Goal: Task Accomplishment & Management: Complete application form

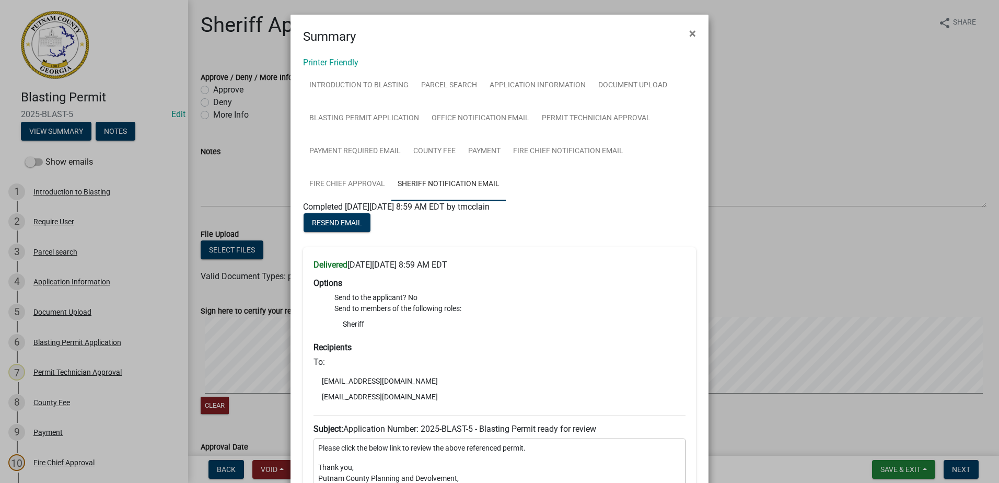
drag, startPoint x: 0, startPoint y: 0, endPoint x: 854, endPoint y: 161, distance: 869.4
click at [859, 164] on ngb-modal-window "Summary × Printer Friendly Introduction to Blasting Parcel search Application I…" at bounding box center [499, 241] width 999 height 483
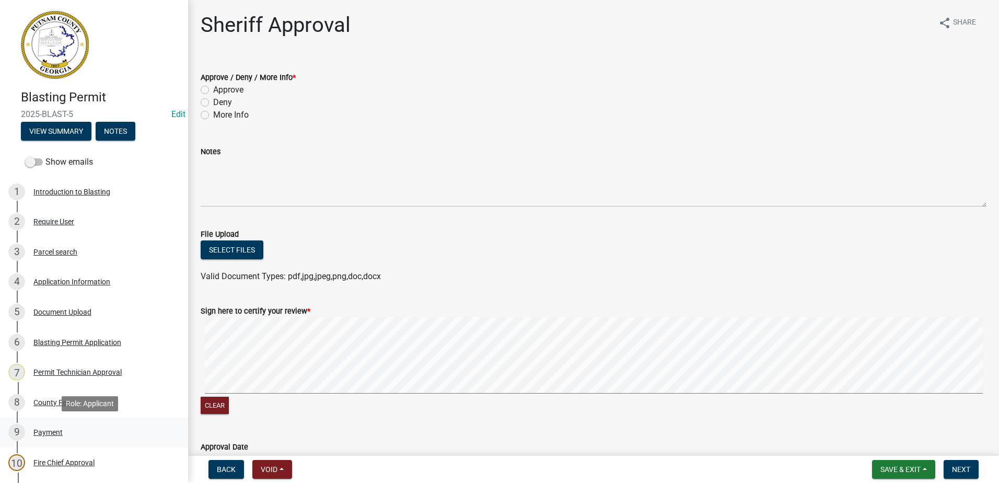
click at [46, 428] on div "Payment" at bounding box center [47, 431] width 29 height 7
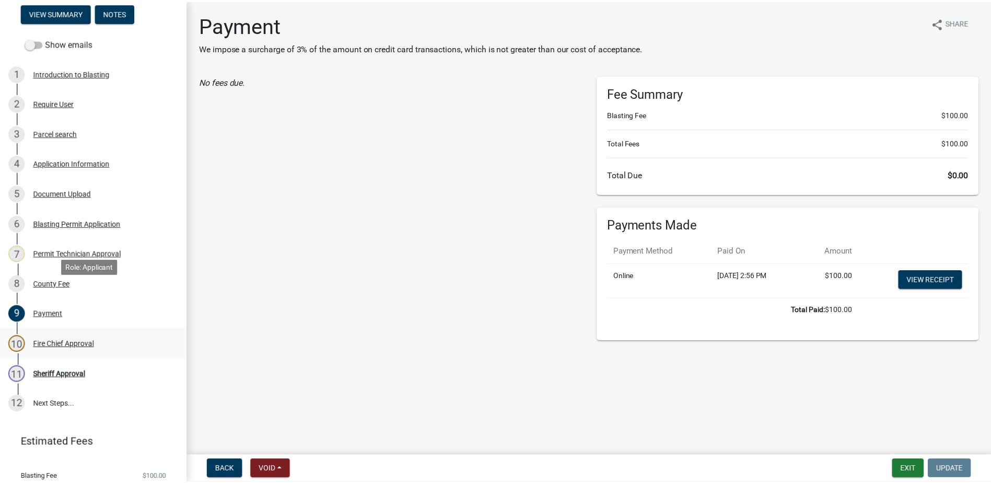
scroll to position [152, 0]
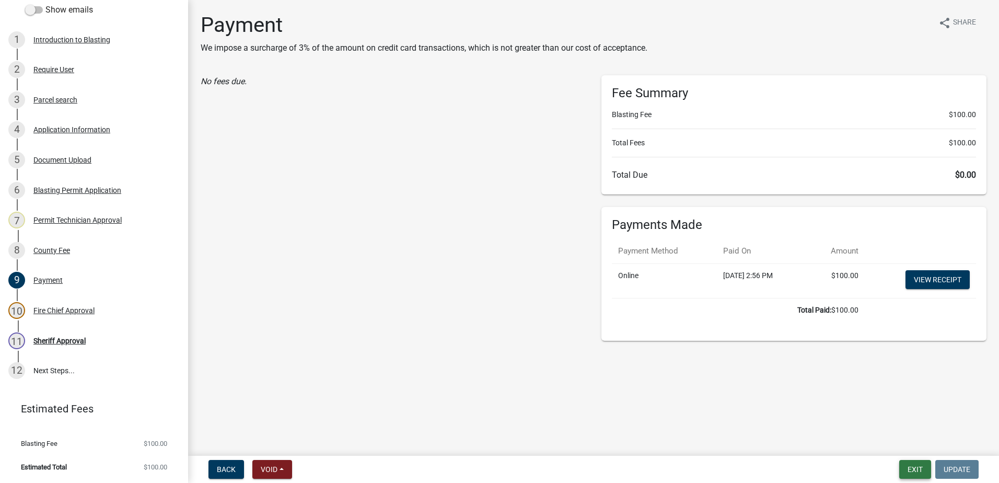
click at [914, 469] on button "Exit" at bounding box center [915, 469] width 32 height 19
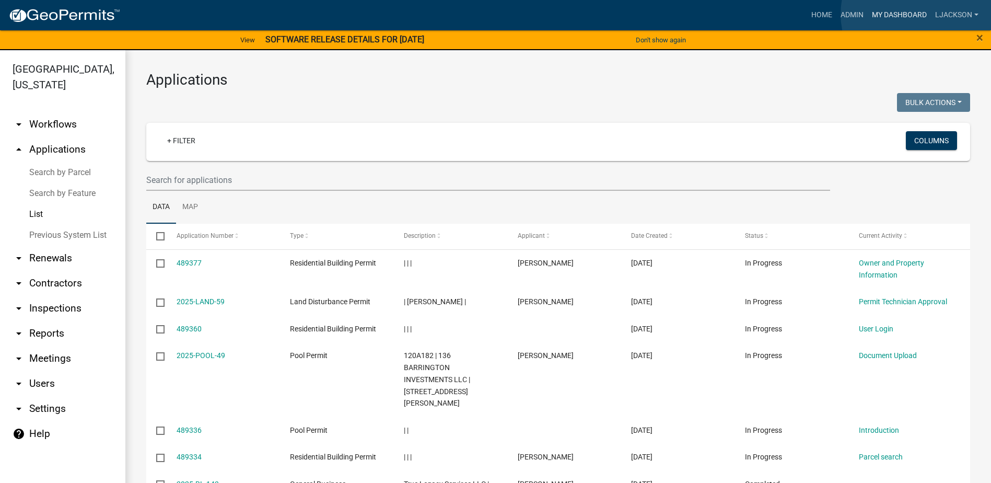
click at [919, 15] on link "My Dashboard" at bounding box center [898, 15] width 63 height 20
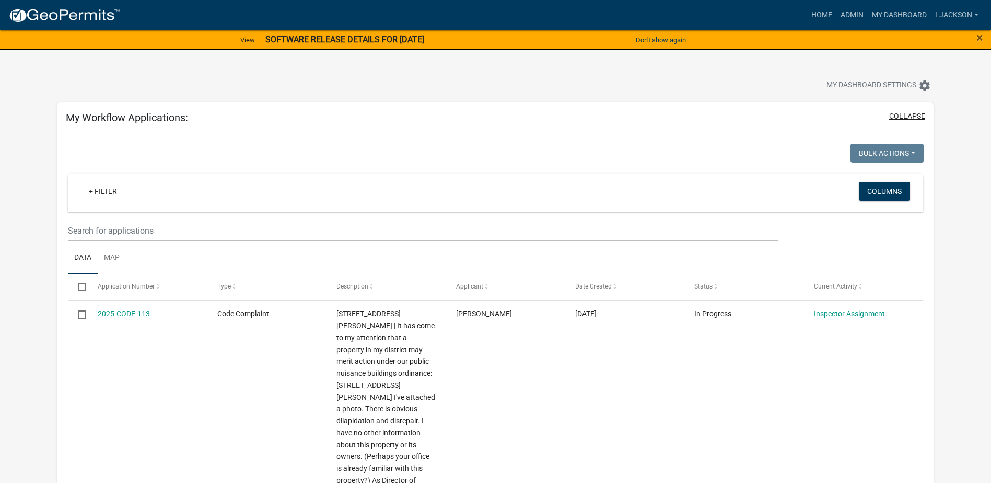
click at [908, 114] on button "collapse" at bounding box center [907, 116] width 36 height 11
click at [911, 111] on button "collapse" at bounding box center [907, 116] width 36 height 11
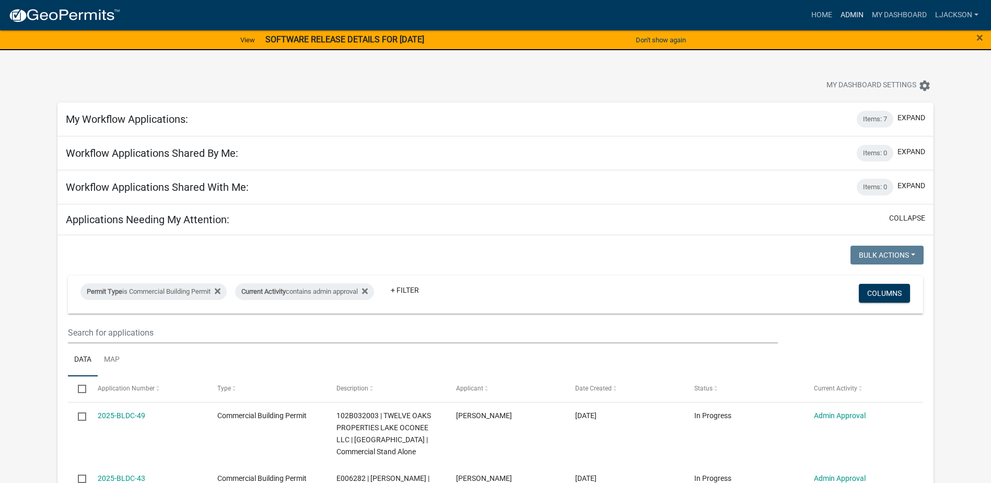
click at [853, 16] on link "Admin" at bounding box center [851, 15] width 31 height 20
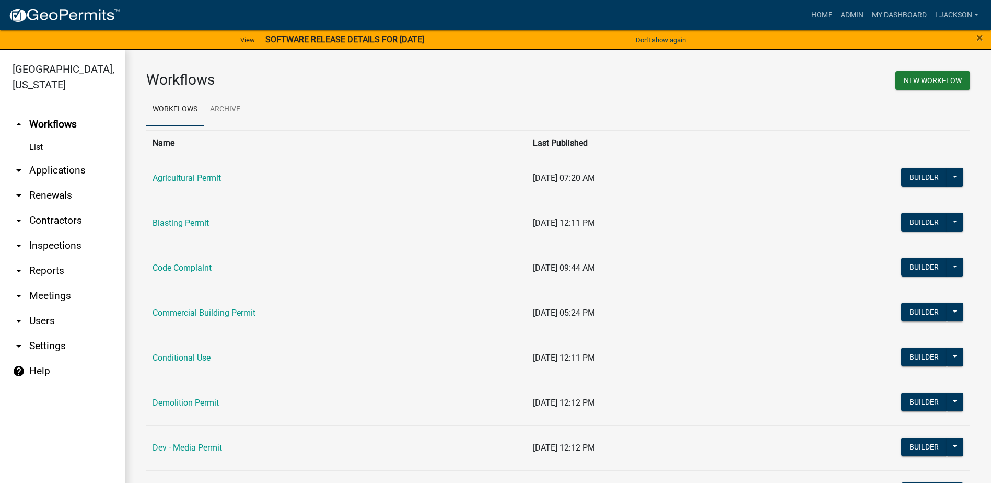
click at [54, 167] on link "arrow_drop_down Applications" at bounding box center [62, 170] width 125 height 25
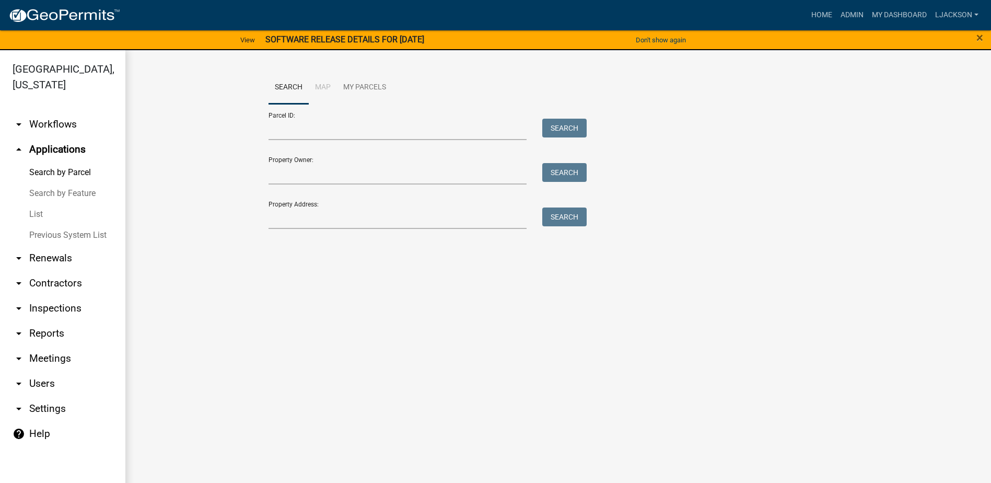
click at [38, 217] on link "List" at bounding box center [62, 214] width 125 height 21
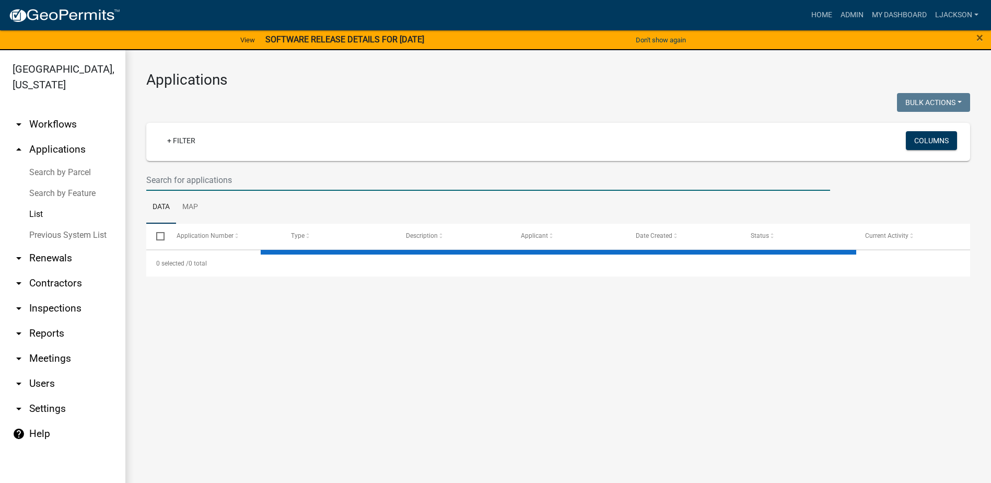
click at [199, 175] on input "text" at bounding box center [488, 179] width 684 height 21
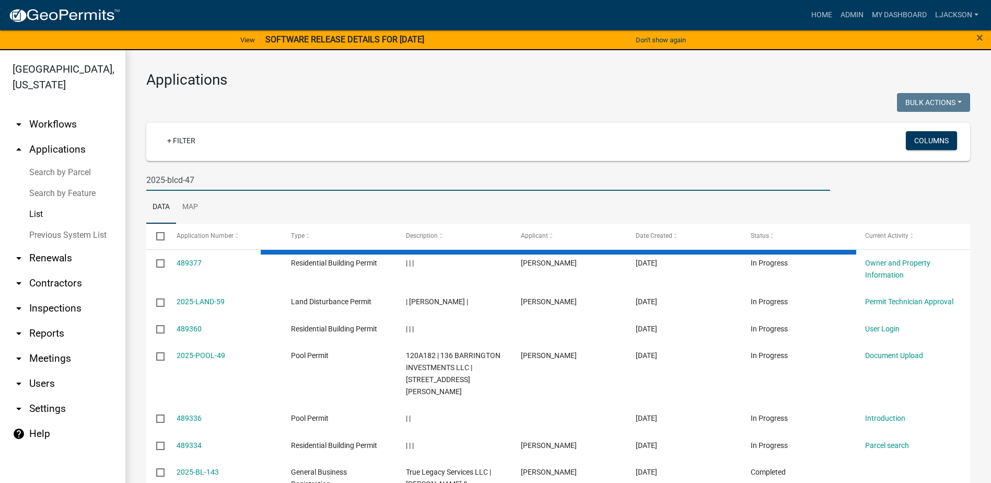
click at [185, 179] on input "2025-blcd-47" at bounding box center [488, 179] width 684 height 21
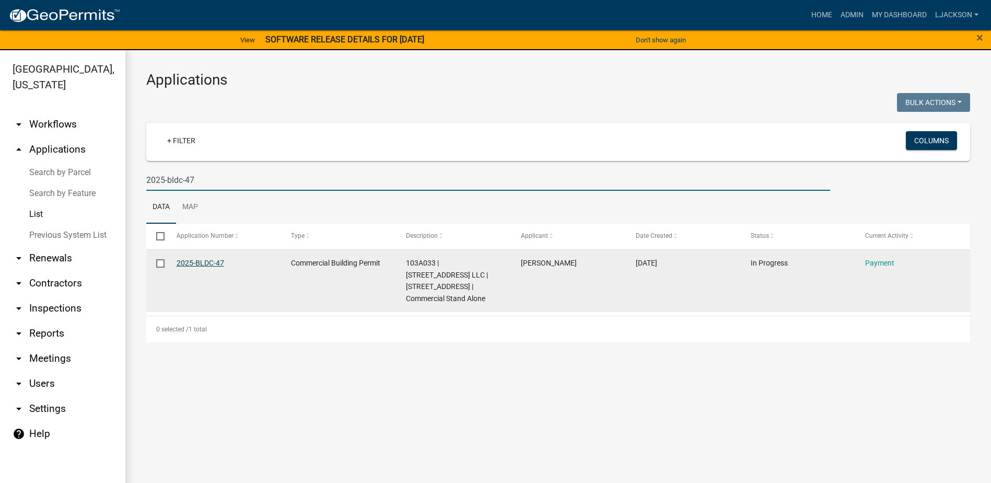
type input "2025-bldc-47"
click at [192, 262] on link "2025-BLDC-47" at bounding box center [201, 263] width 48 height 8
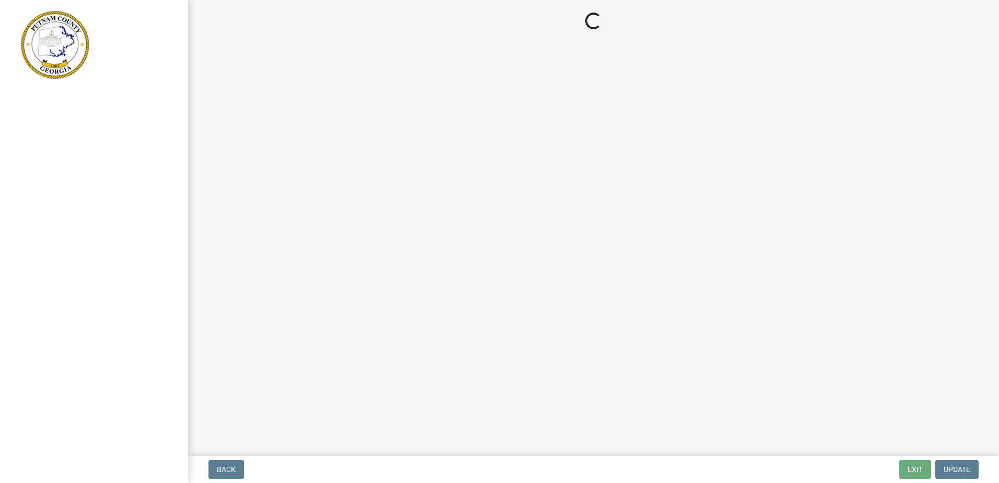
select select "3: 3"
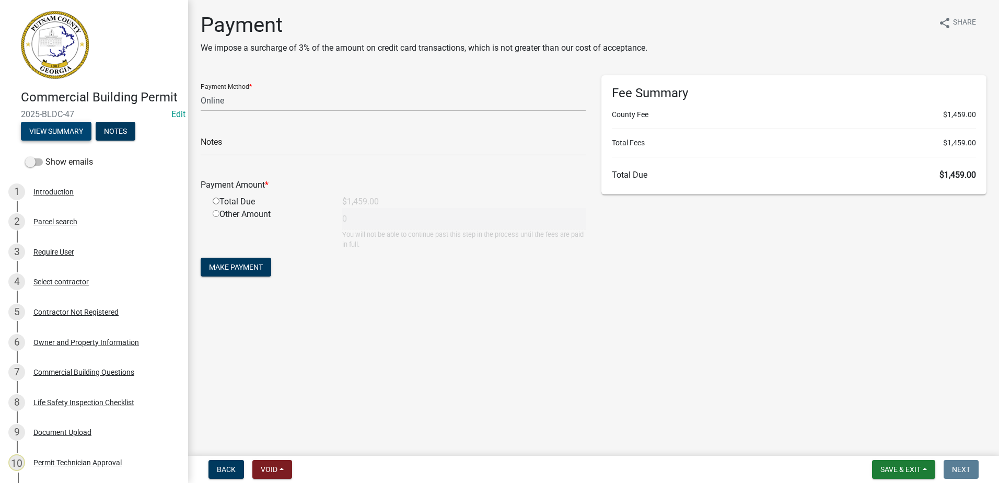
click at [53, 140] on button "View Summary" at bounding box center [56, 131] width 71 height 19
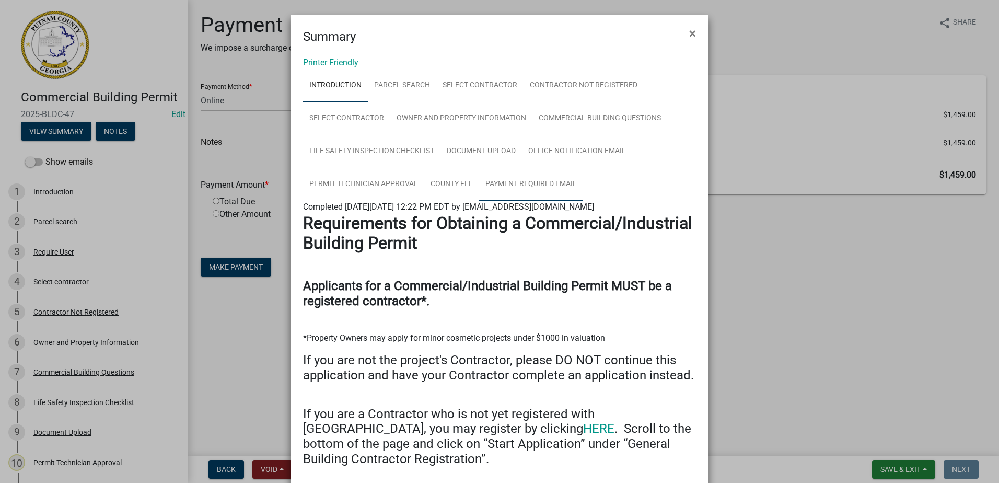
click at [519, 183] on link "Payment Required Email" at bounding box center [531, 184] width 104 height 33
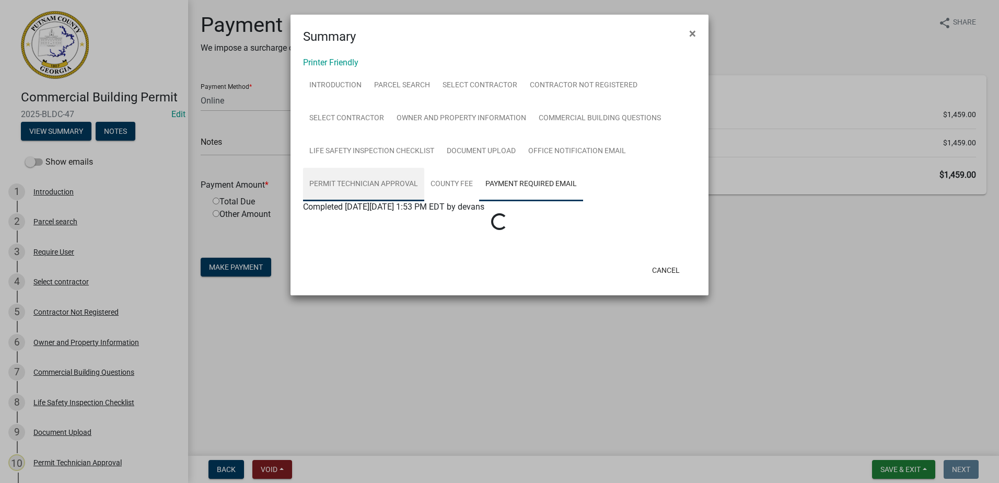
click at [371, 185] on link "Permit Technician Approval" at bounding box center [363, 184] width 121 height 33
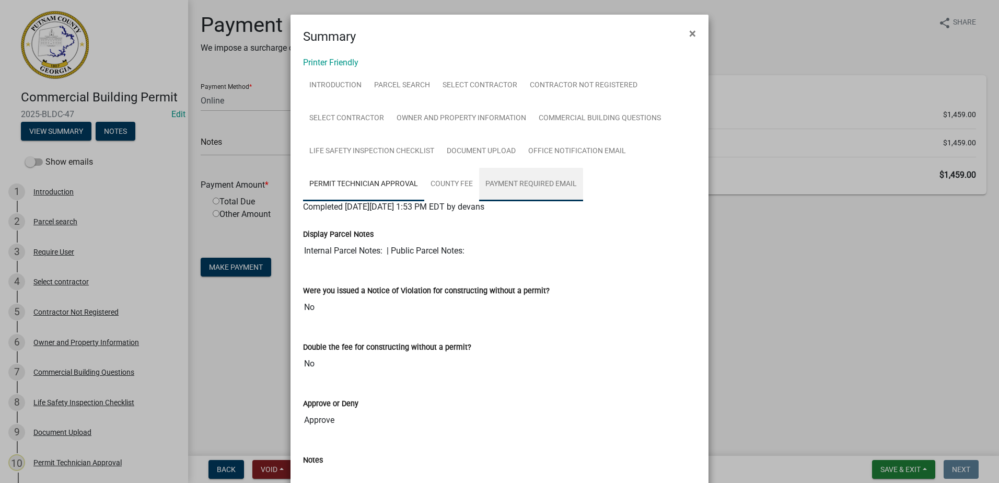
click at [542, 182] on link "Payment Required Email" at bounding box center [531, 184] width 104 height 33
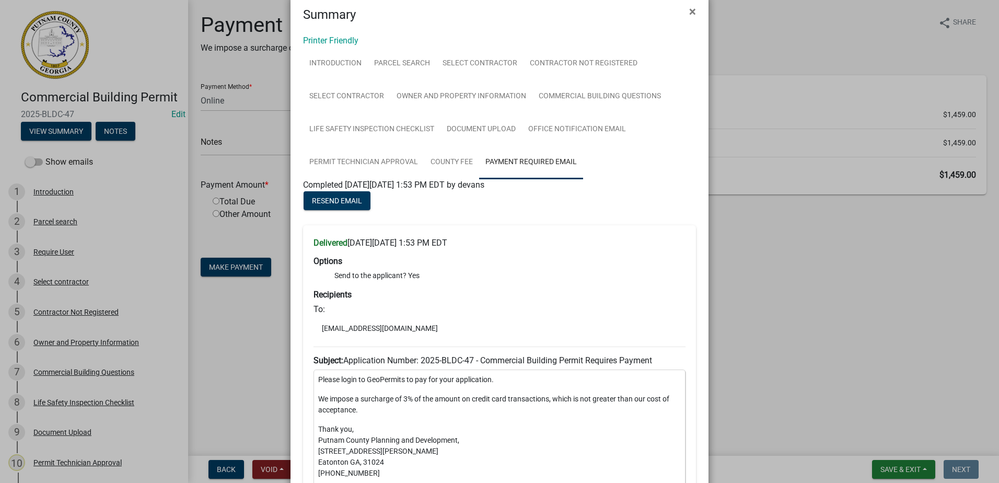
scroll to position [15, 0]
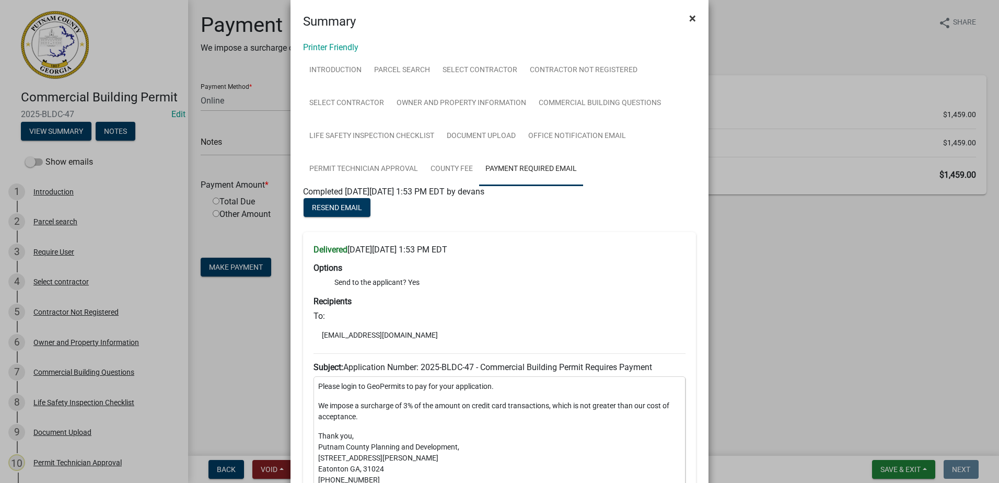
click at [689, 21] on span "×" at bounding box center [692, 18] width 7 height 15
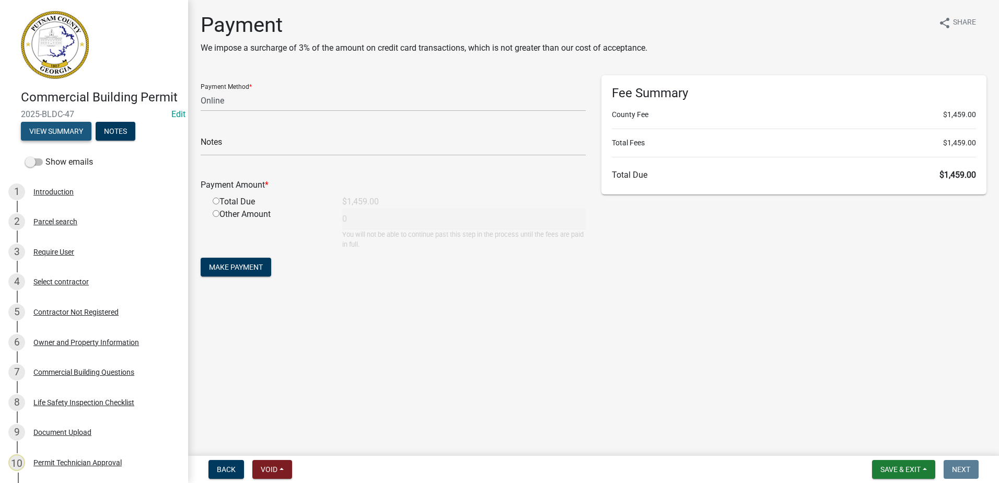
click at [63, 140] on button "View Summary" at bounding box center [56, 131] width 71 height 19
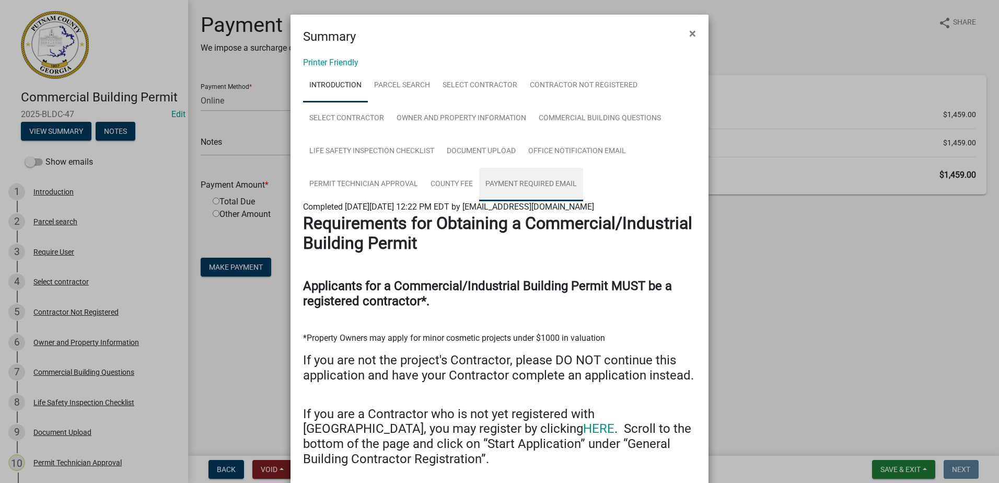
click at [520, 185] on link "Payment Required Email" at bounding box center [531, 184] width 104 height 33
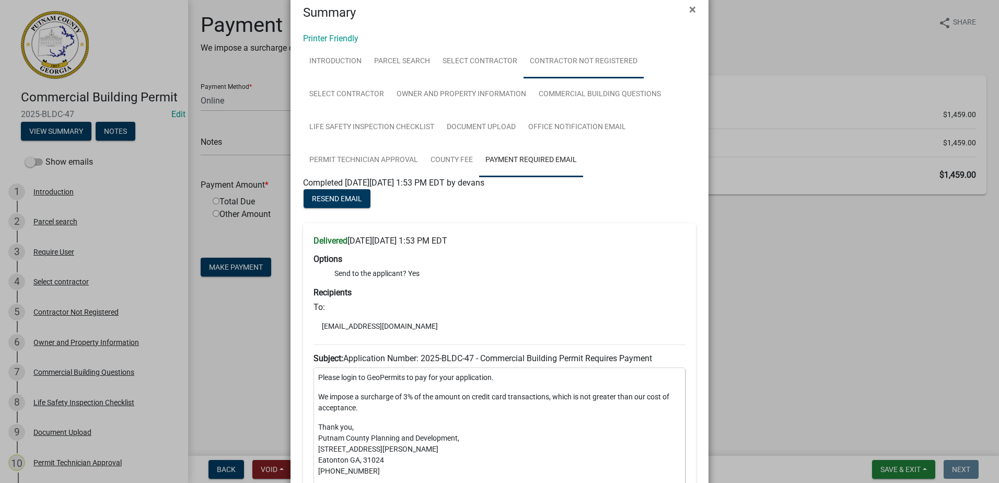
scroll to position [0, 0]
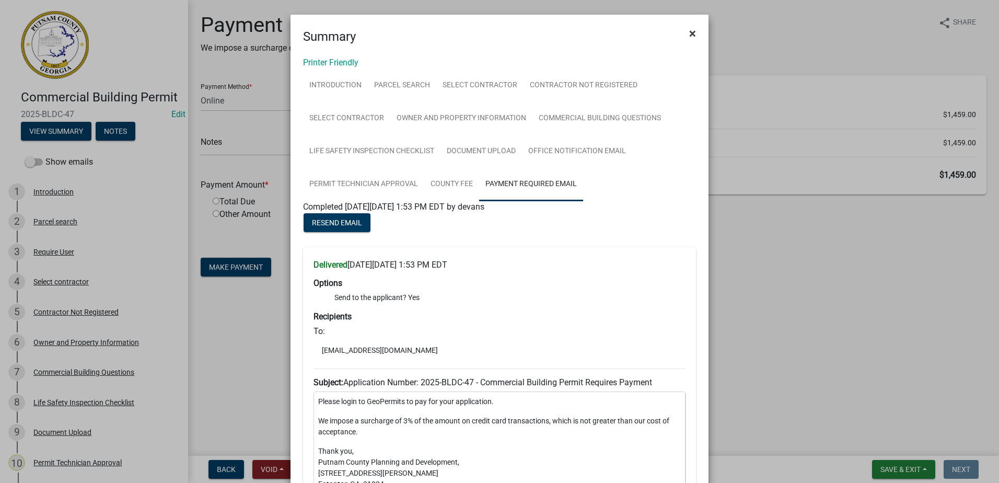
click at [690, 35] on span "×" at bounding box center [692, 33] width 7 height 15
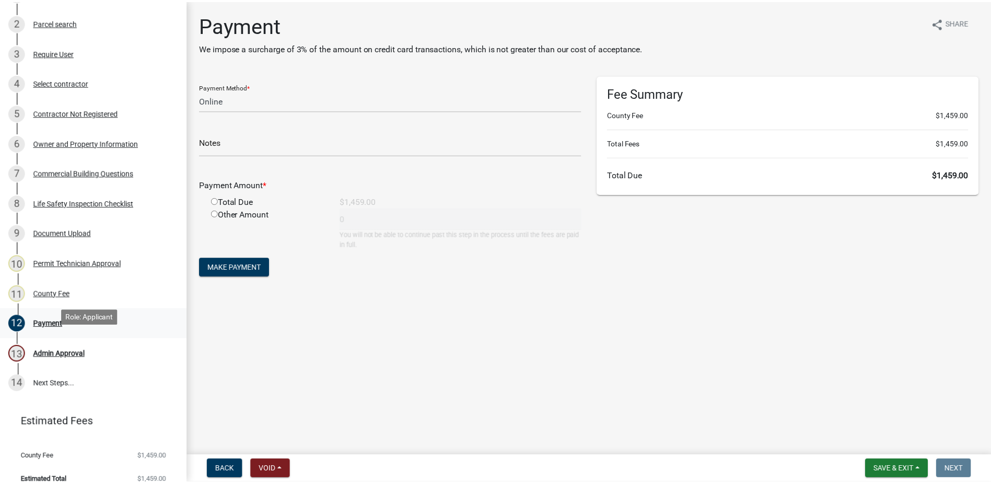
scroll to position [175, 0]
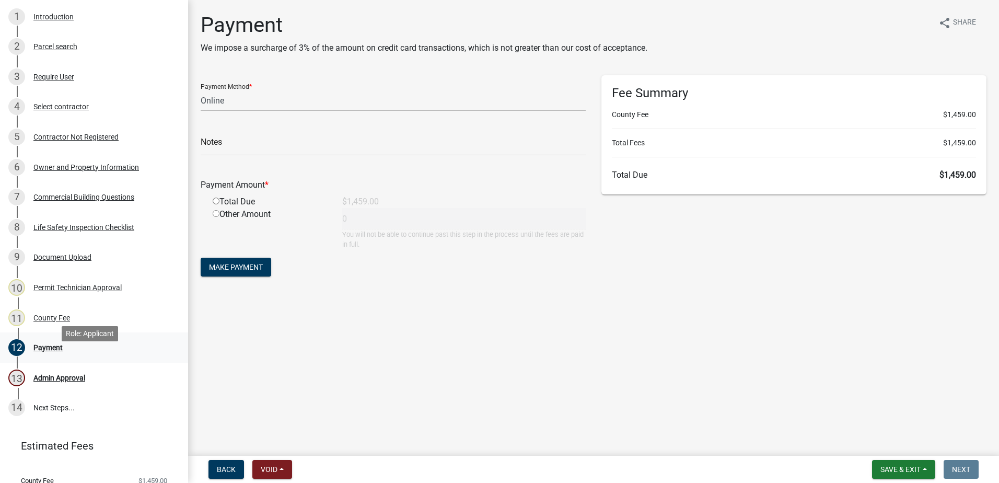
click at [49, 351] on div "Payment" at bounding box center [47, 347] width 29 height 7
click at [71, 261] on div "Document Upload" at bounding box center [62, 256] width 58 height 7
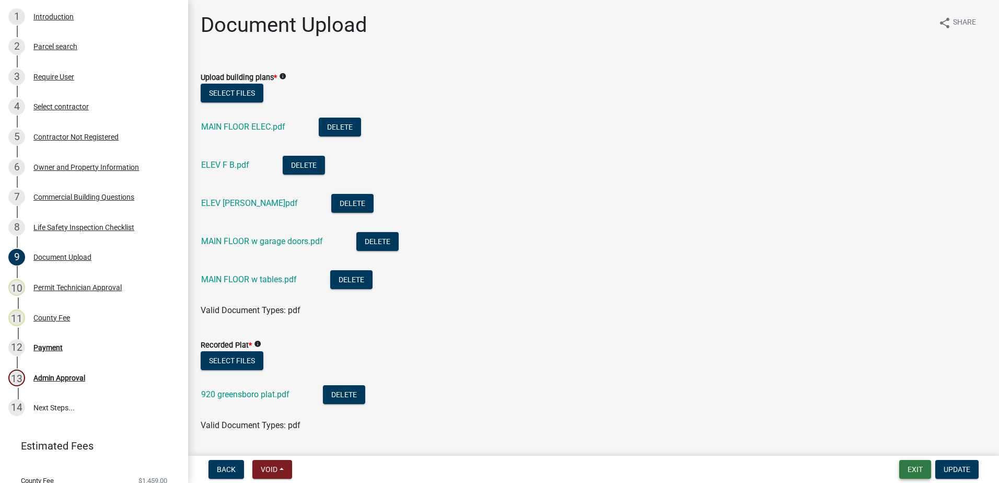
click at [905, 463] on button "Exit" at bounding box center [915, 469] width 32 height 19
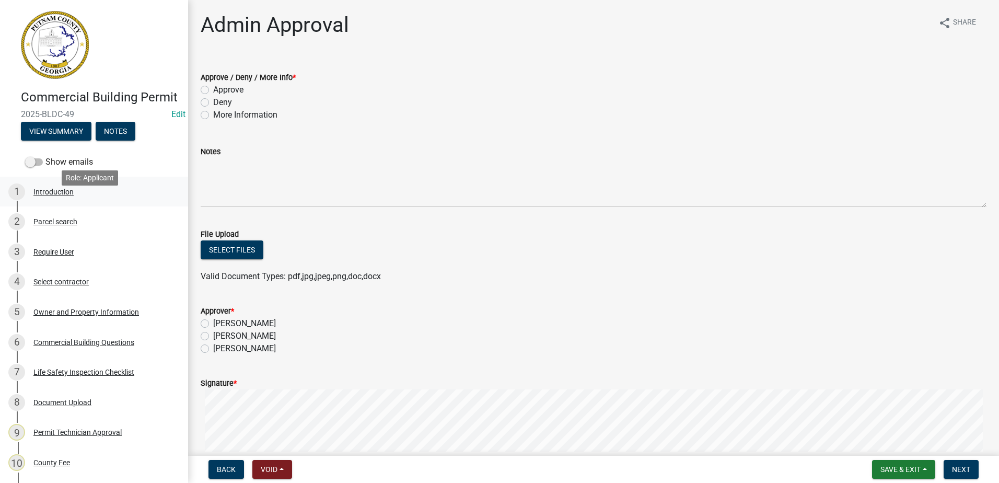
click at [42, 195] on div "Introduction" at bounding box center [53, 191] width 40 height 7
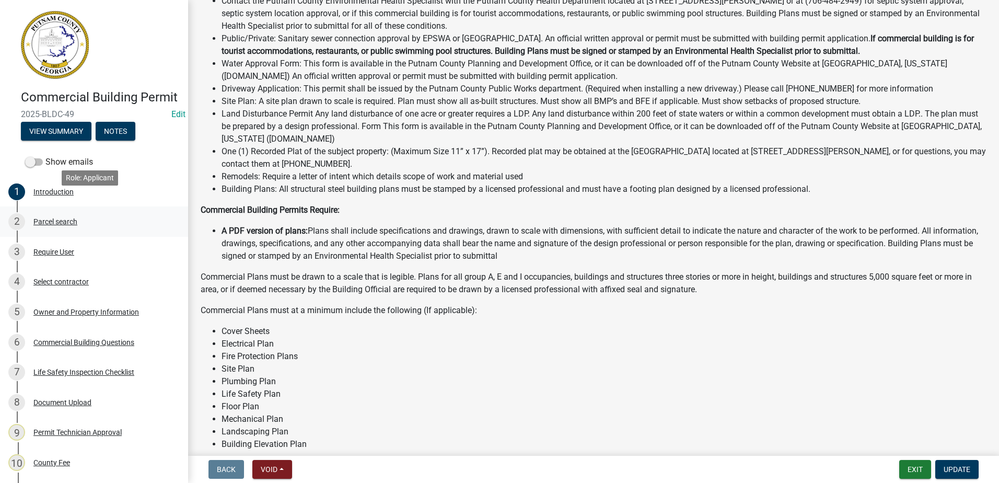
scroll to position [323, 0]
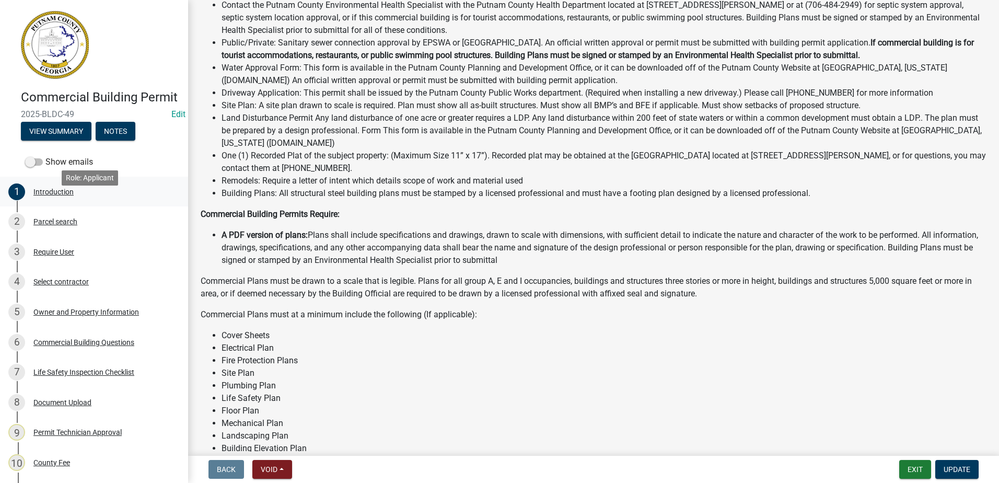
click at [49, 195] on div "Introduction" at bounding box center [53, 191] width 40 height 7
click at [49, 225] on div "Parcel search" at bounding box center [55, 221] width 44 height 7
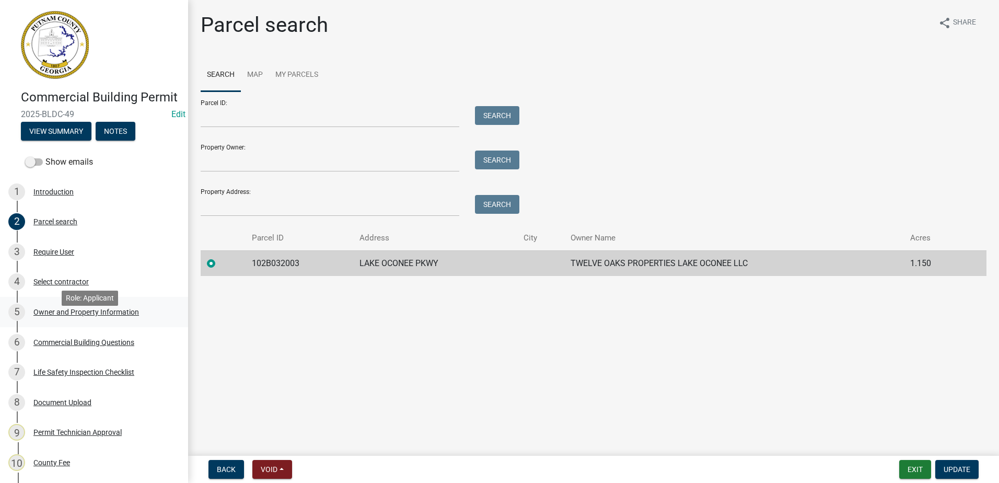
click at [65, 315] on div "Owner and Property Information" at bounding box center [85, 311] width 105 height 7
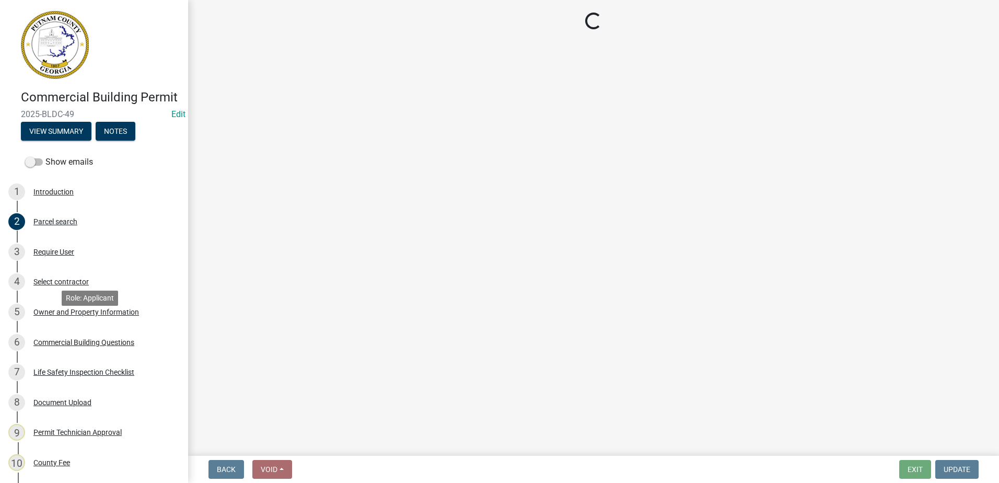
select select "a11fa51f-b34d-496b-ab35-5fd1b53a4648"
select select "83394b22-4a11-496c-8e5c-75ade2e72faf"
select select "469c5908-2854-42d5-89ed-bee7fc26529e"
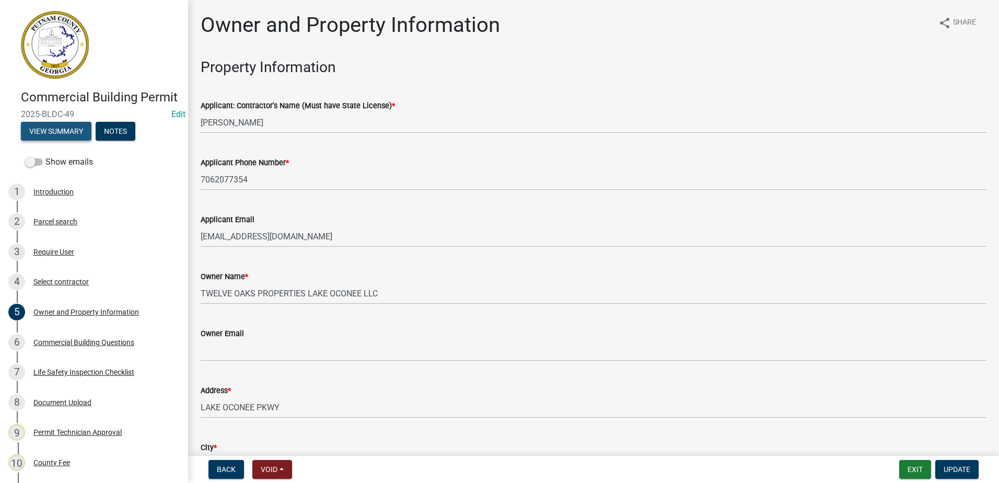
click at [67, 140] on button "View Summary" at bounding box center [56, 131] width 71 height 19
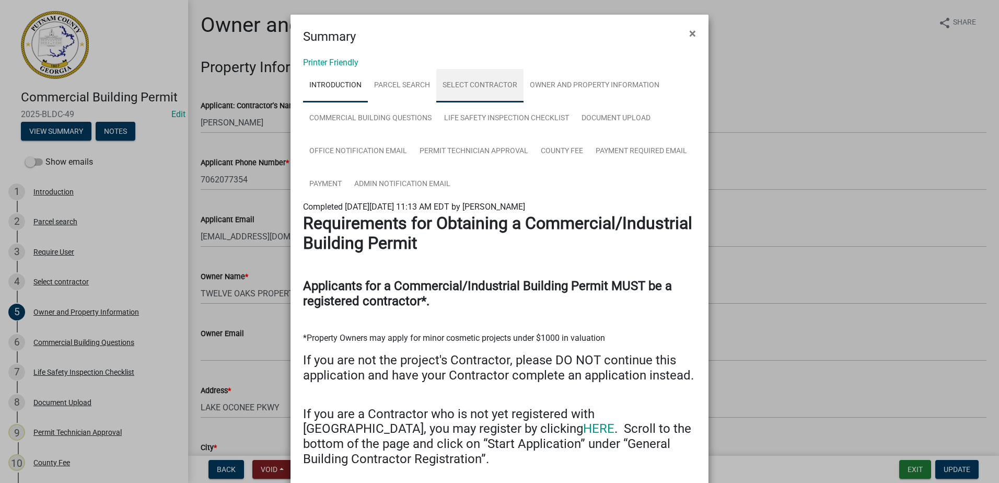
click at [471, 85] on link "Select contractor" at bounding box center [479, 85] width 87 height 33
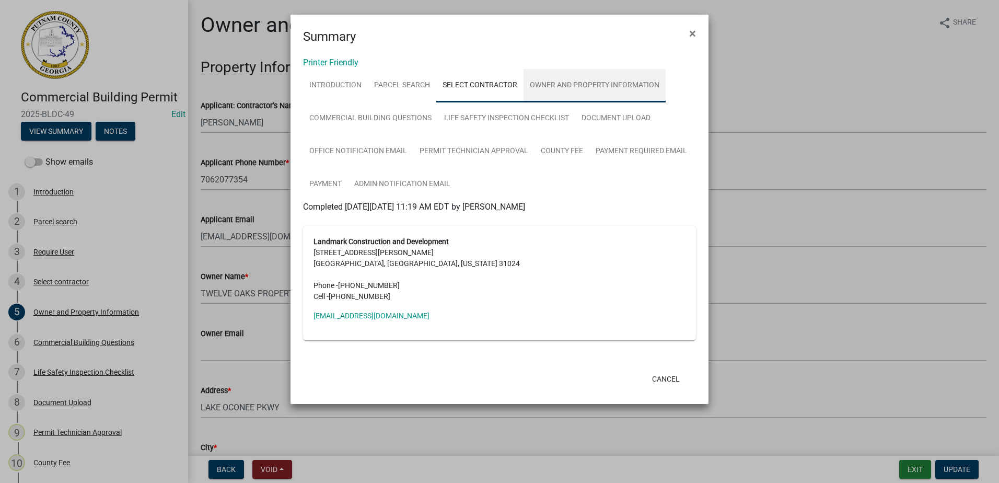
click at [568, 87] on link "Owner and Property Information" at bounding box center [594, 85] width 142 height 33
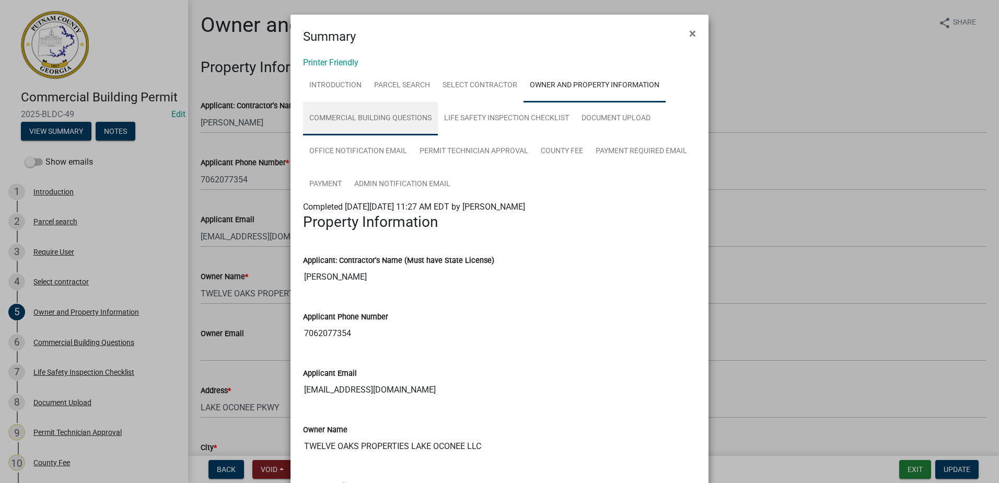
click at [347, 119] on link "Commercial Building Questions" at bounding box center [370, 118] width 135 height 33
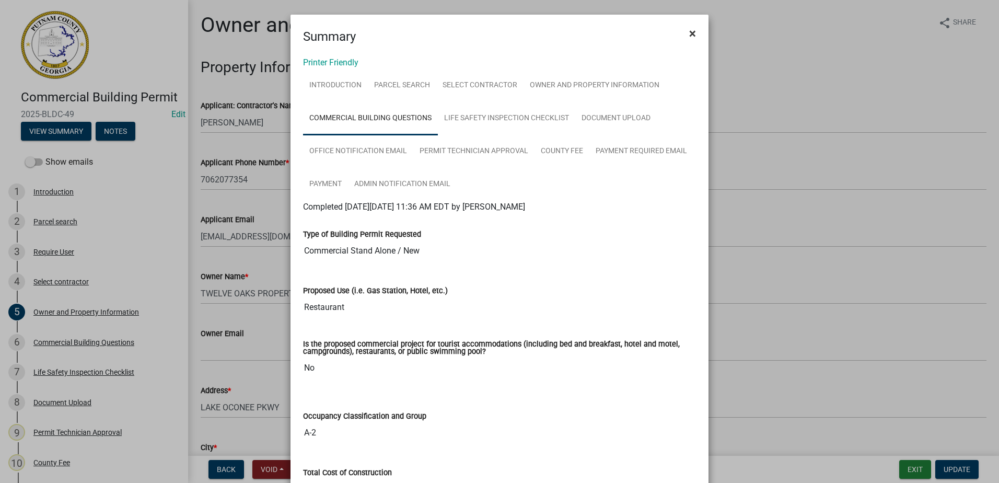
click at [689, 29] on span "×" at bounding box center [692, 33] width 7 height 15
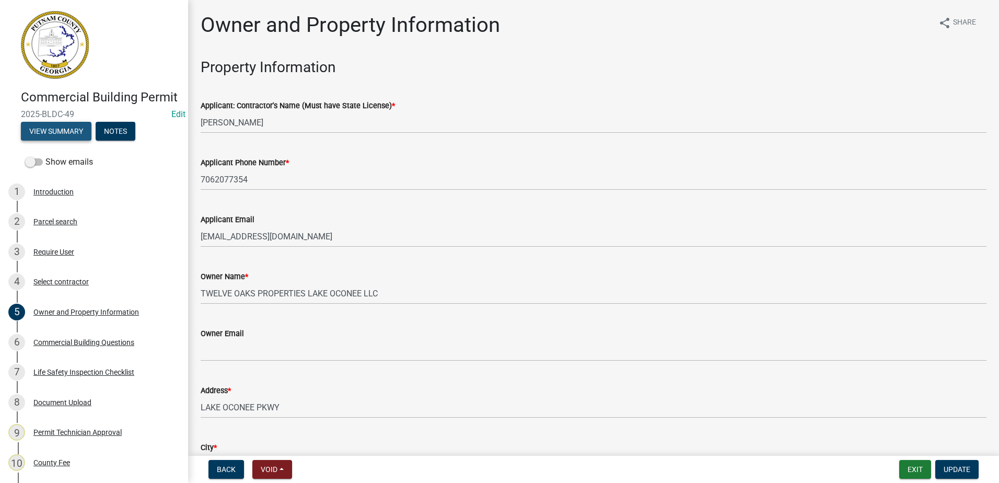
click at [60, 140] on button "View Summary" at bounding box center [56, 131] width 71 height 19
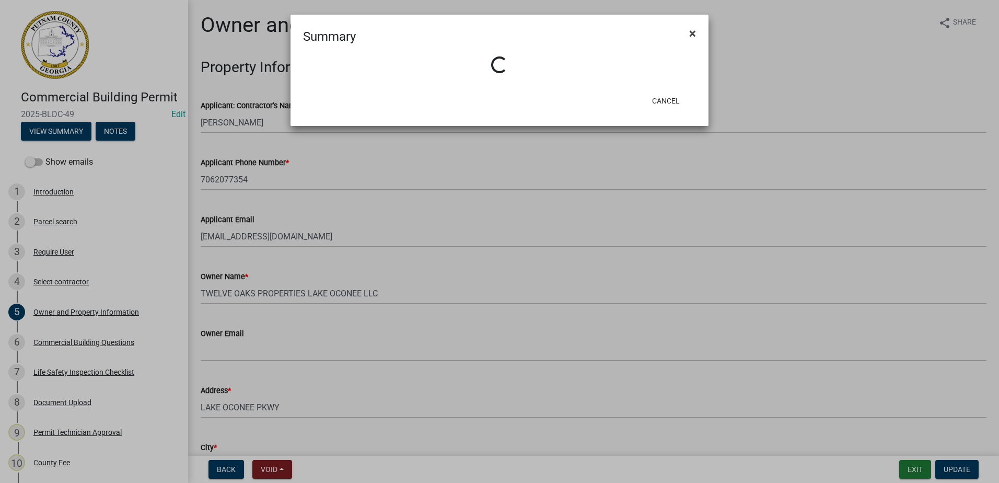
click at [692, 33] on span "×" at bounding box center [692, 33] width 7 height 15
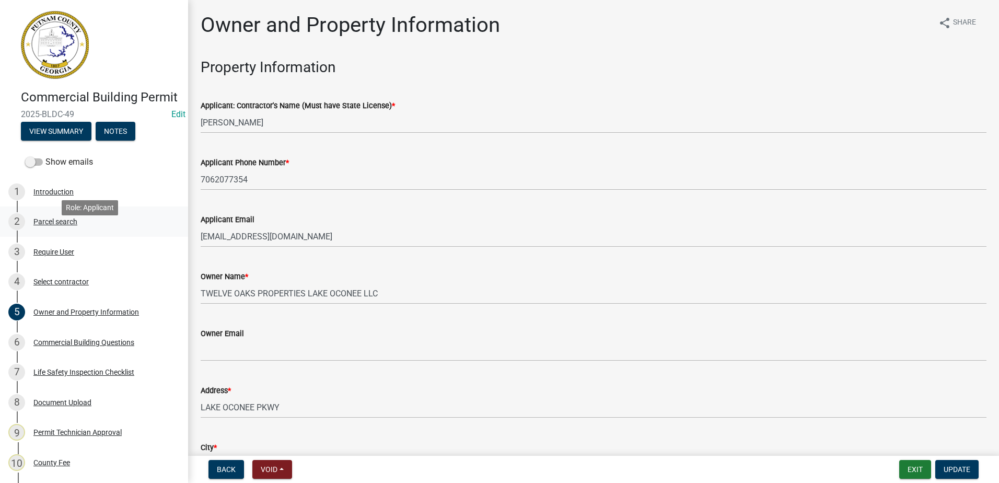
click at [55, 225] on div "Parcel search" at bounding box center [55, 221] width 44 height 7
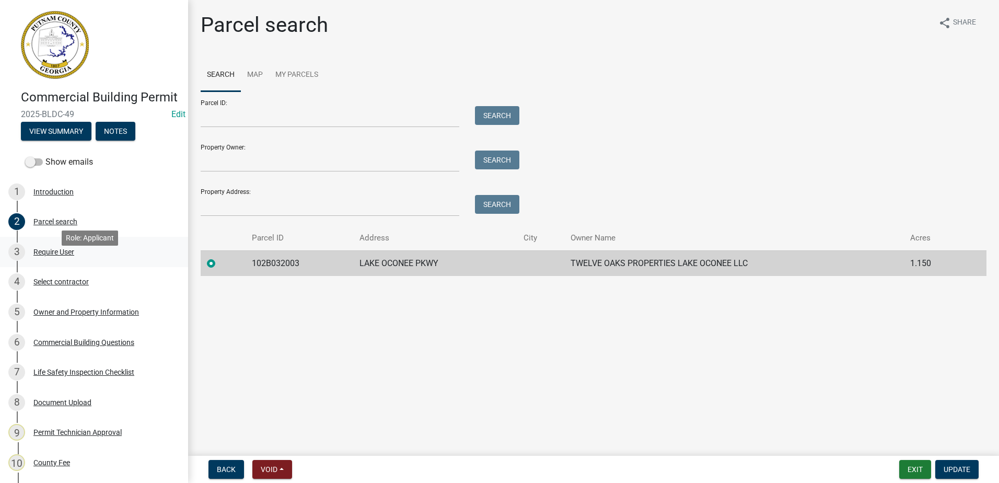
click at [56, 255] on div "Require User" at bounding box center [53, 251] width 41 height 7
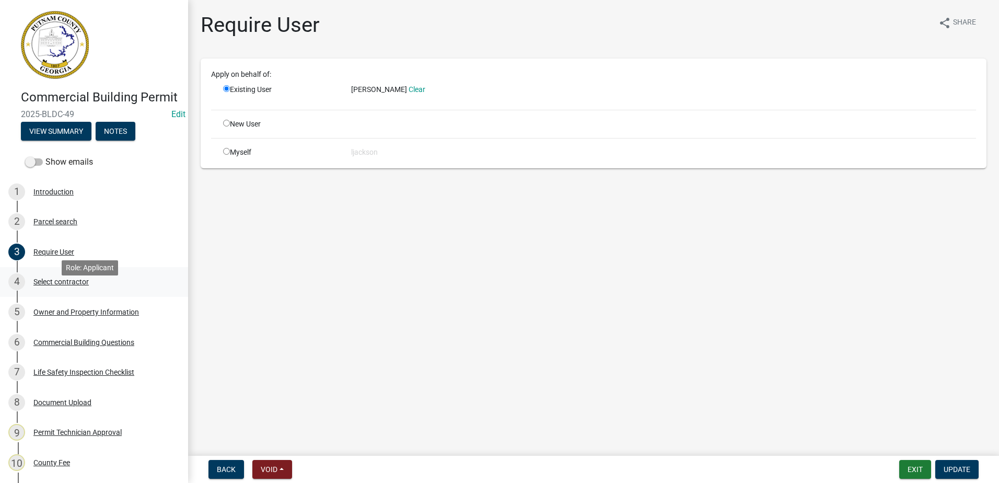
click at [60, 285] on div "Select contractor" at bounding box center [60, 281] width 55 height 7
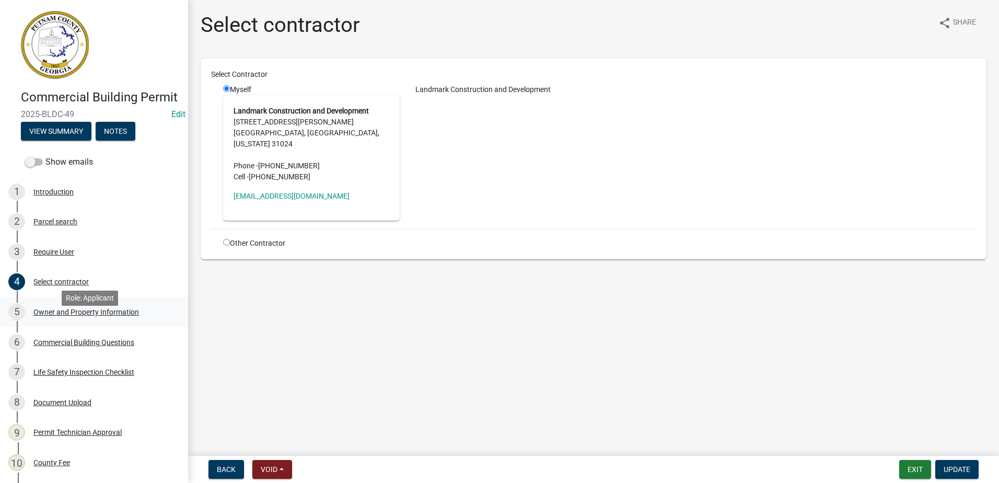
click at [81, 320] on div "5 Owner and Property Information" at bounding box center [89, 311] width 163 height 17
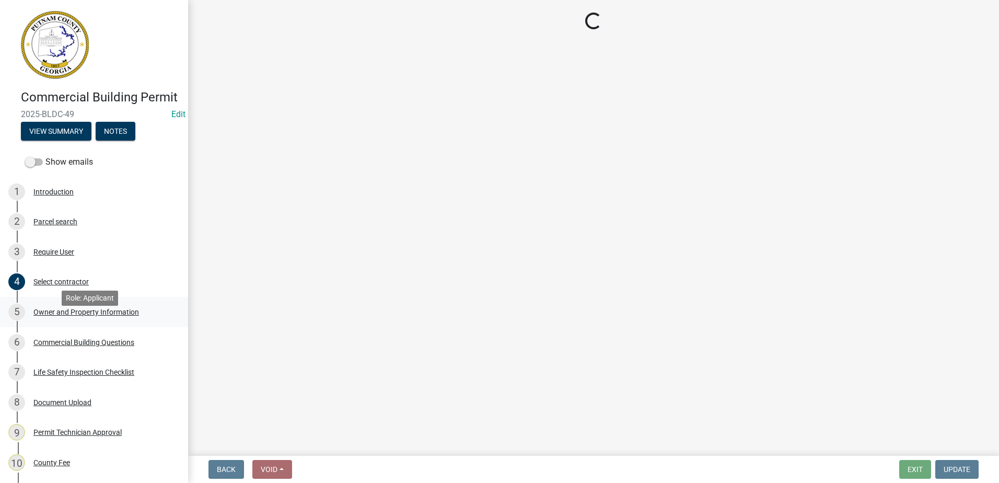
select select "a11fa51f-b34d-496b-ab35-5fd1b53a4648"
select select "83394b22-4a11-496c-8e5c-75ade2e72faf"
select select "469c5908-2854-42d5-89ed-bee7fc26529e"
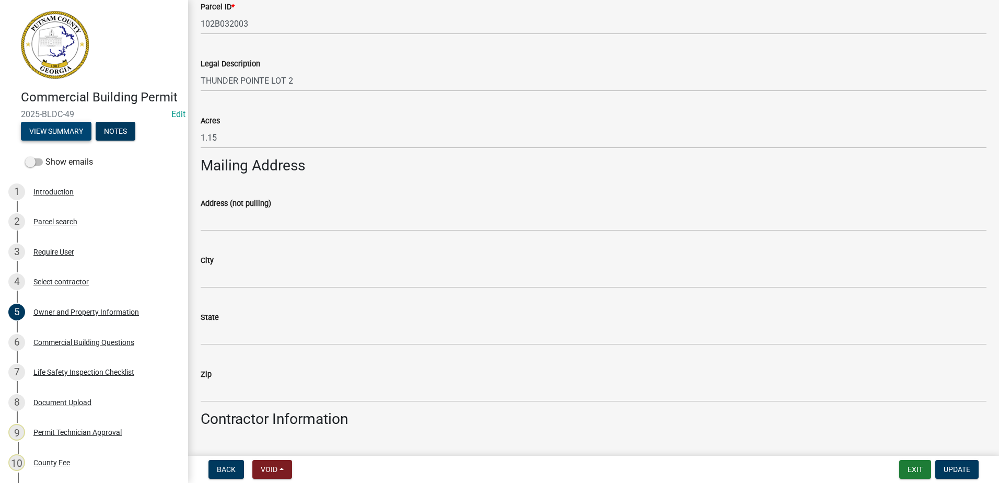
scroll to position [470, 0]
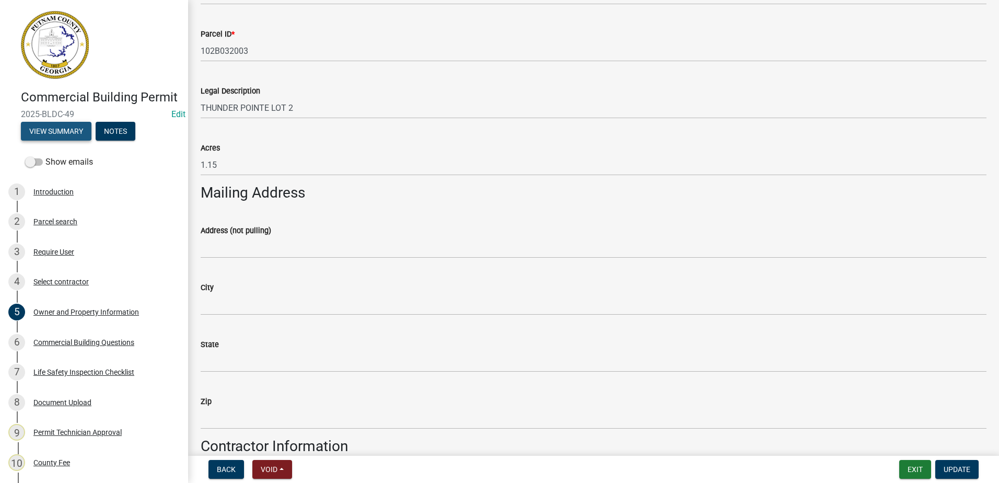
click at [53, 140] on button "View Summary" at bounding box center [56, 131] width 71 height 19
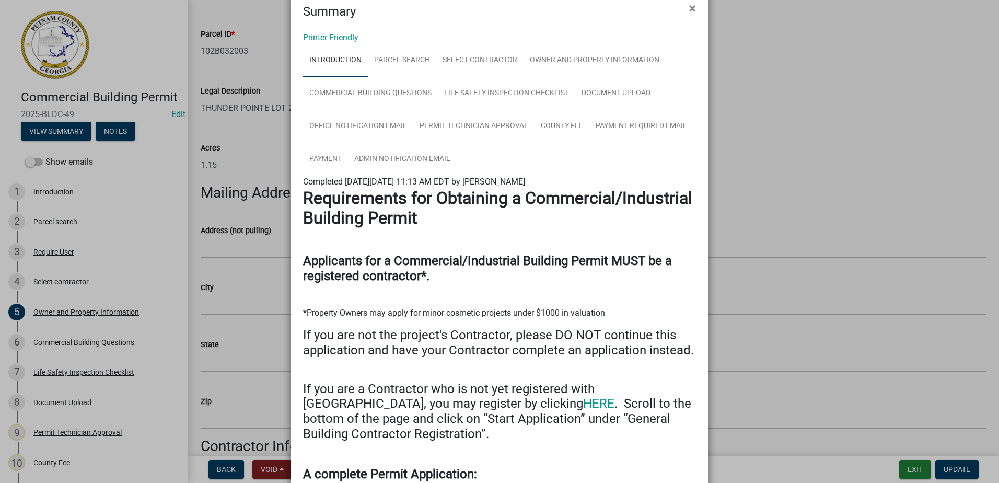
scroll to position [0, 0]
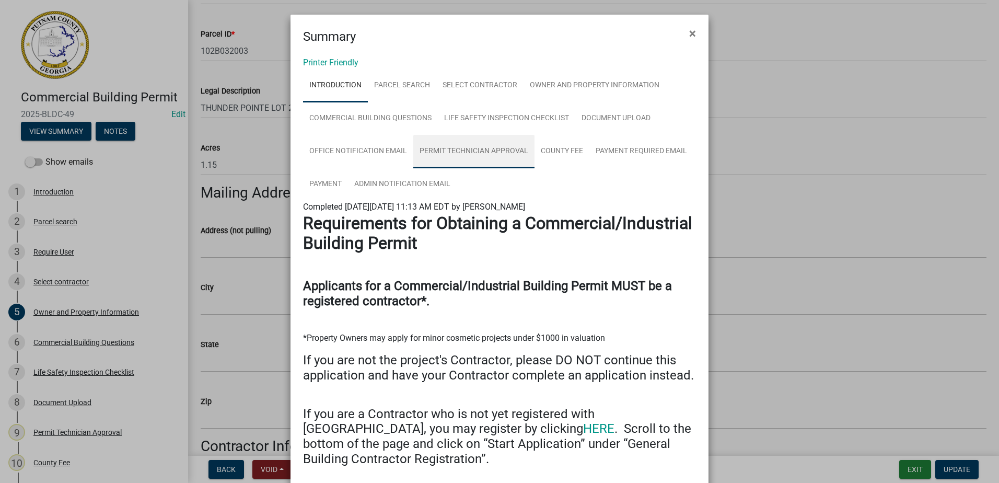
click at [444, 148] on link "Permit Technician Approval" at bounding box center [473, 151] width 121 height 33
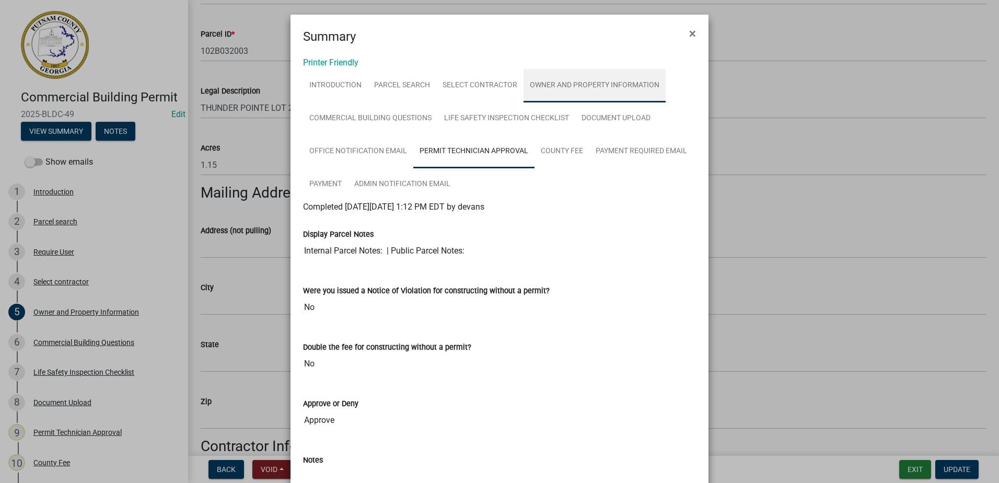
click at [577, 80] on link "Owner and Property Information" at bounding box center [594, 85] width 142 height 33
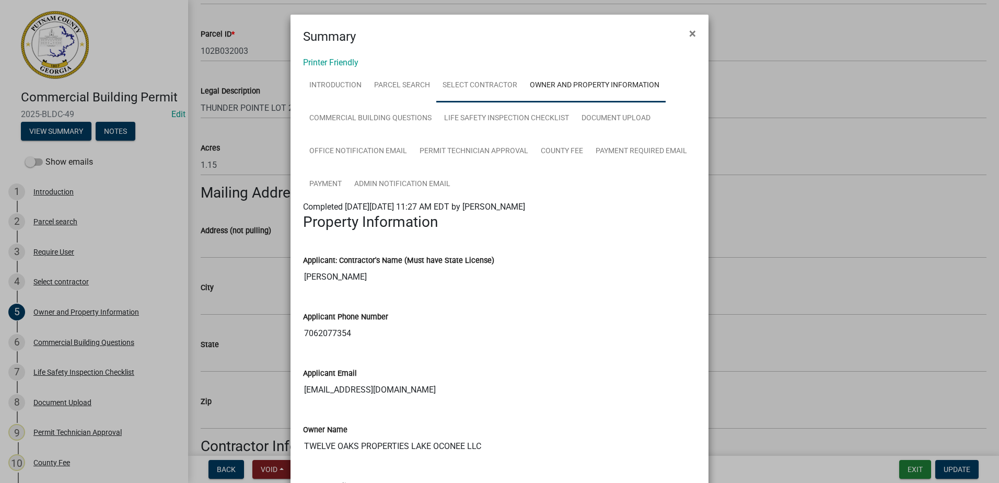
click at [513, 91] on link "Select contractor" at bounding box center [479, 85] width 87 height 33
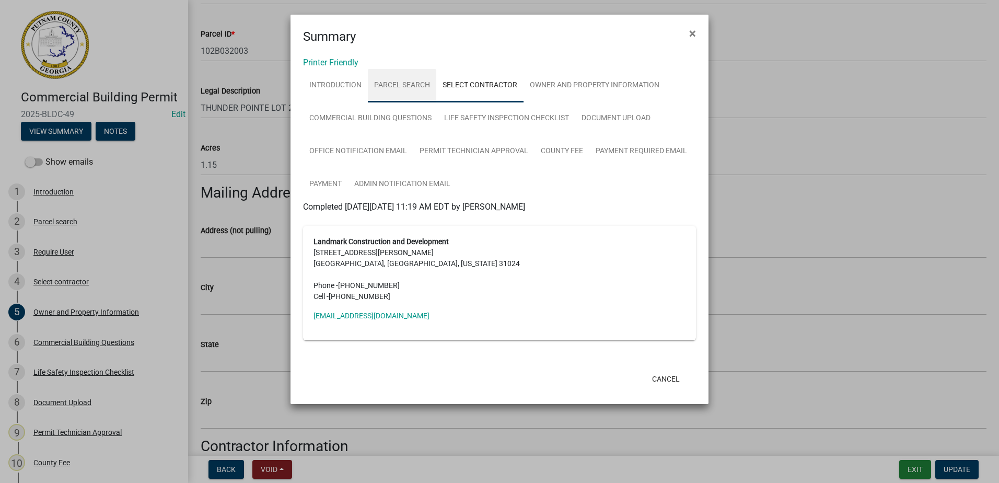
click at [409, 91] on link "Parcel search" at bounding box center [402, 85] width 68 height 33
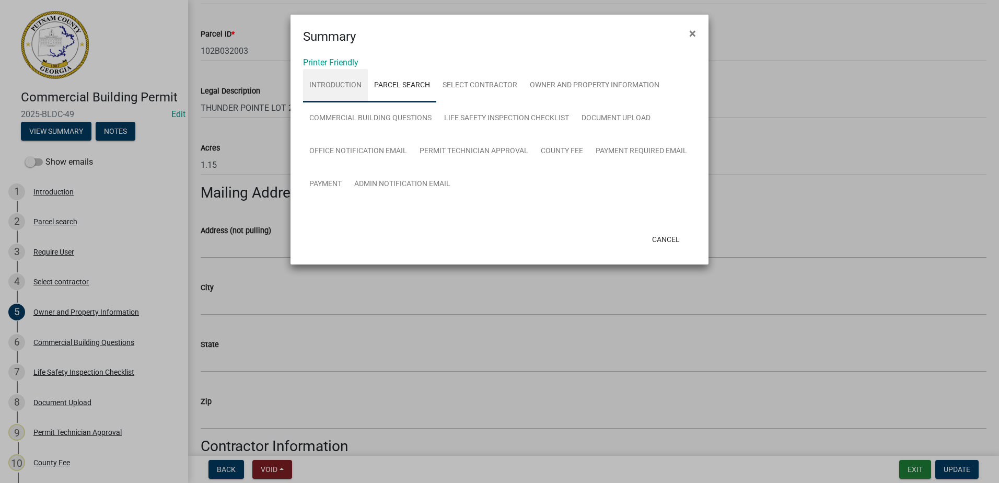
click at [333, 87] on link "Introduction" at bounding box center [335, 85] width 65 height 33
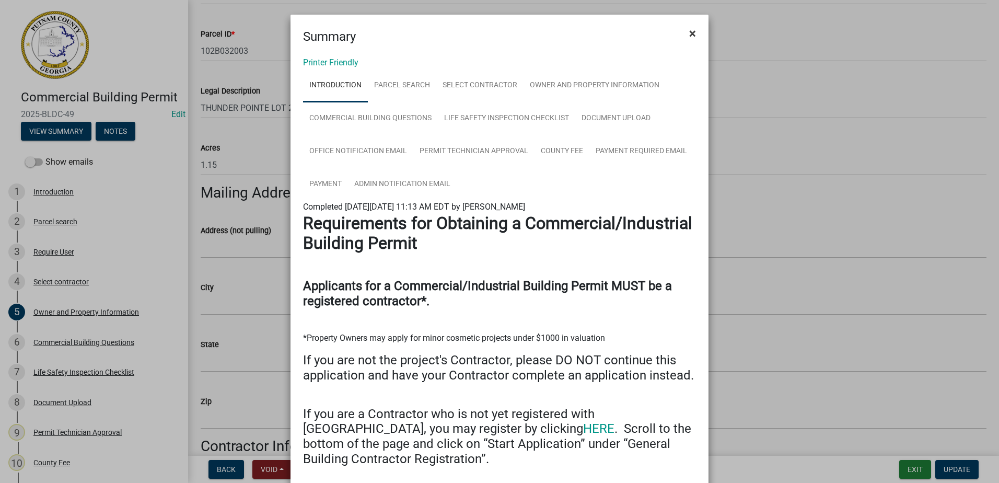
click at [689, 32] on span "×" at bounding box center [692, 33] width 7 height 15
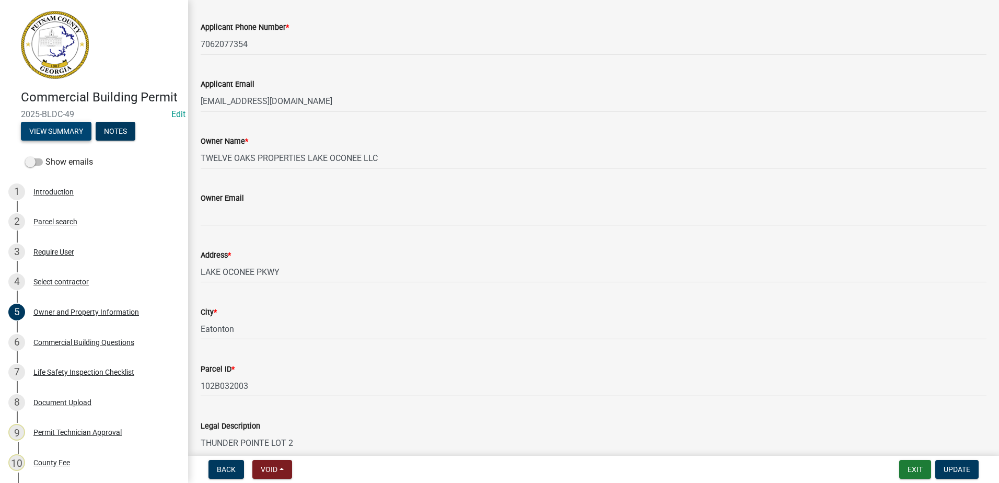
scroll to position [157, 0]
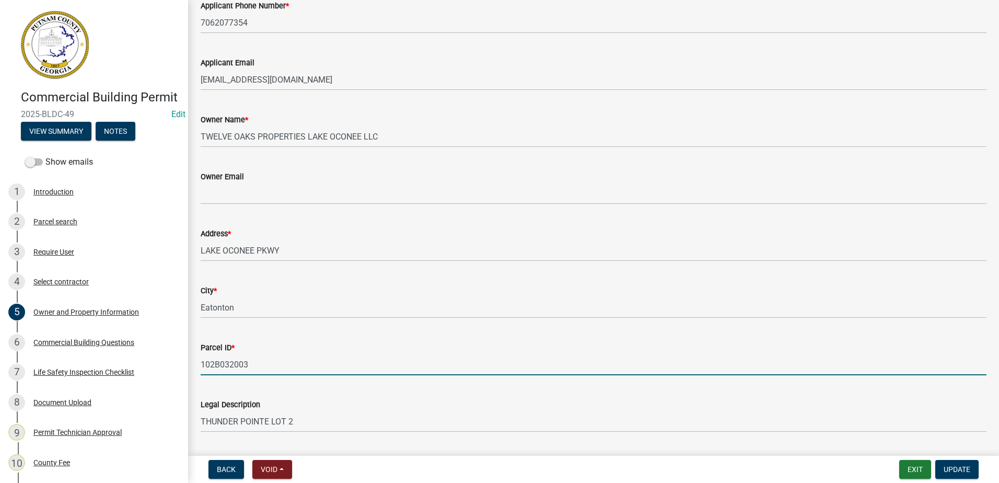
drag, startPoint x: 201, startPoint y: 363, endPoint x: 248, endPoint y: 360, distance: 47.1
click at [248, 360] on input "102B032003" at bounding box center [593, 364] width 785 height 21
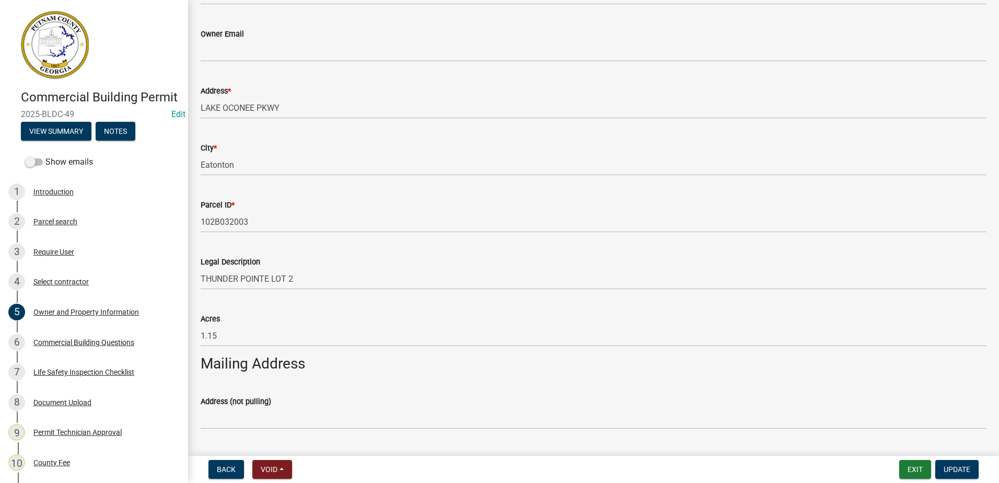
scroll to position [313, 0]
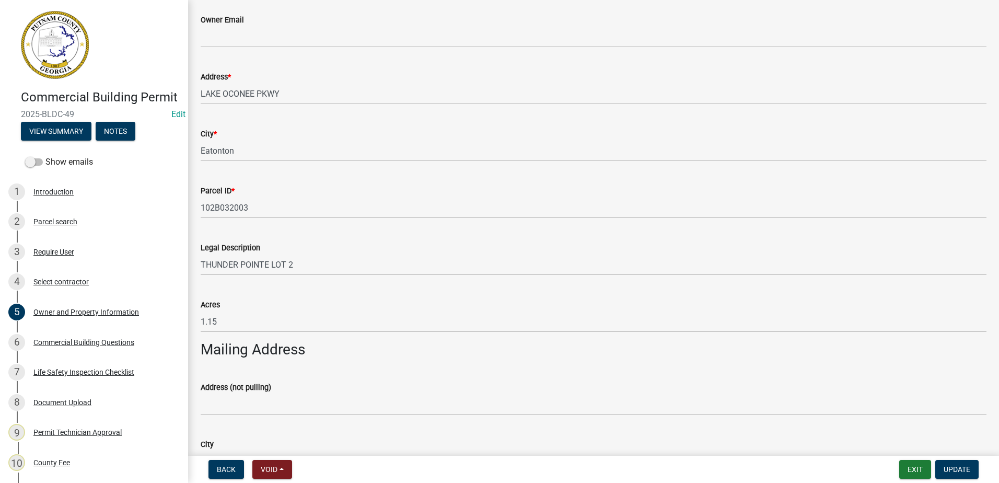
drag, startPoint x: 199, startPoint y: 261, endPoint x: 259, endPoint y: 264, distance: 59.6
click at [246, 264] on div "Legal Description THUNDER POINTE LOT 2" at bounding box center [593, 251] width 801 height 49
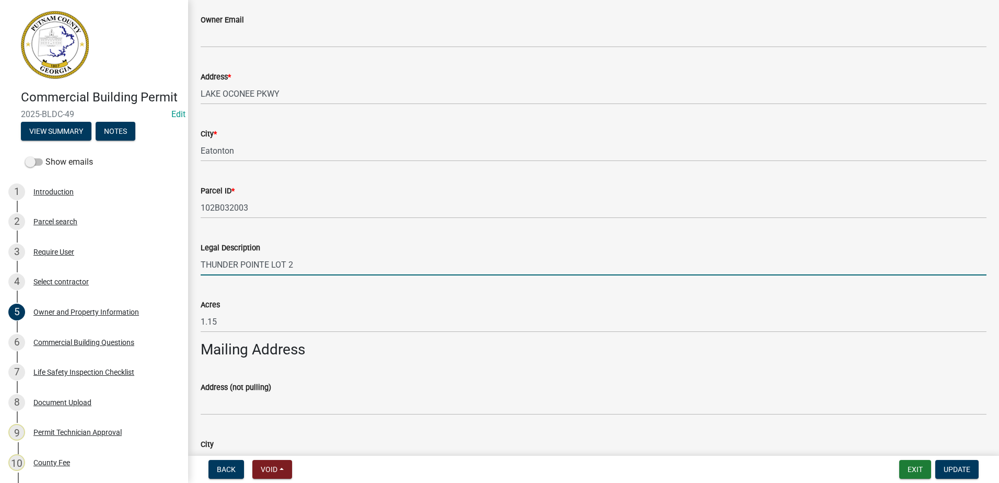
drag, startPoint x: 299, startPoint y: 266, endPoint x: 222, endPoint y: 264, distance: 76.8
click at [198, 267] on div "Legal Description THUNDER POINTE LOT 2" at bounding box center [593, 251] width 801 height 49
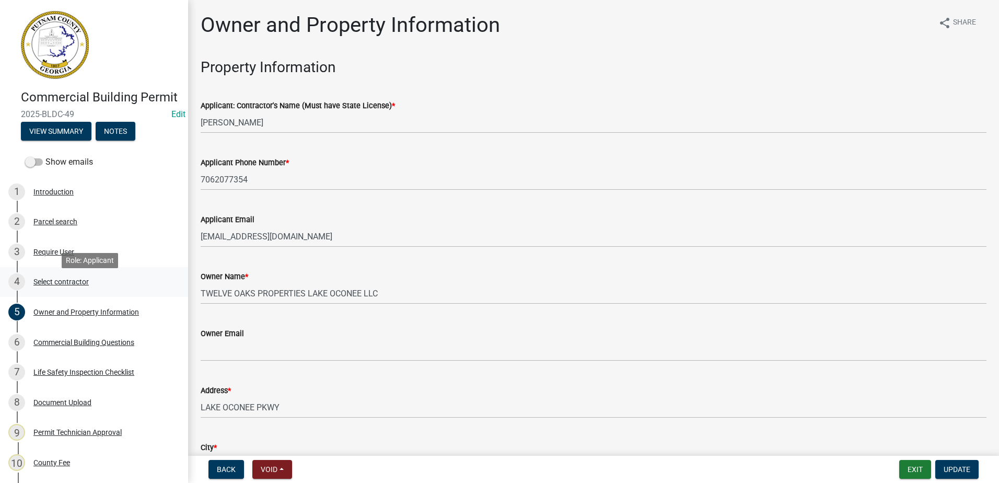
scroll to position [52, 0]
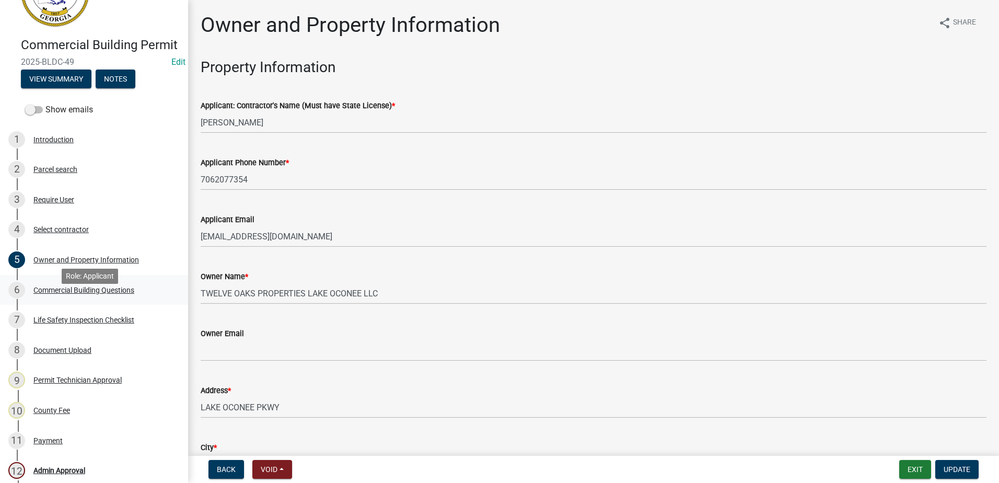
click at [75, 298] on div "6 Commercial Building Questions" at bounding box center [89, 289] width 163 height 17
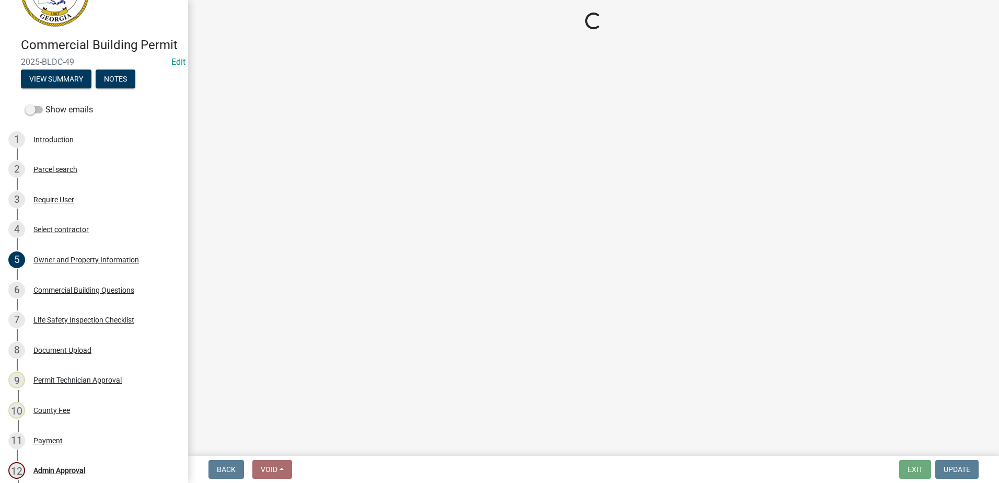
select select "a2980a8e-1e7c-4bd1-9958-7ae80455de28"
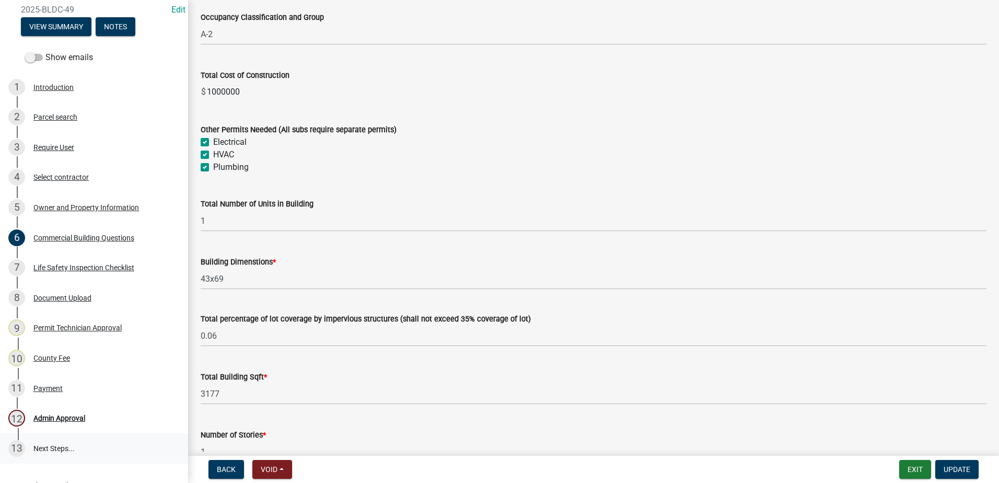
scroll to position [477, 0]
click at [74, 301] on div "Document Upload" at bounding box center [62, 297] width 58 height 7
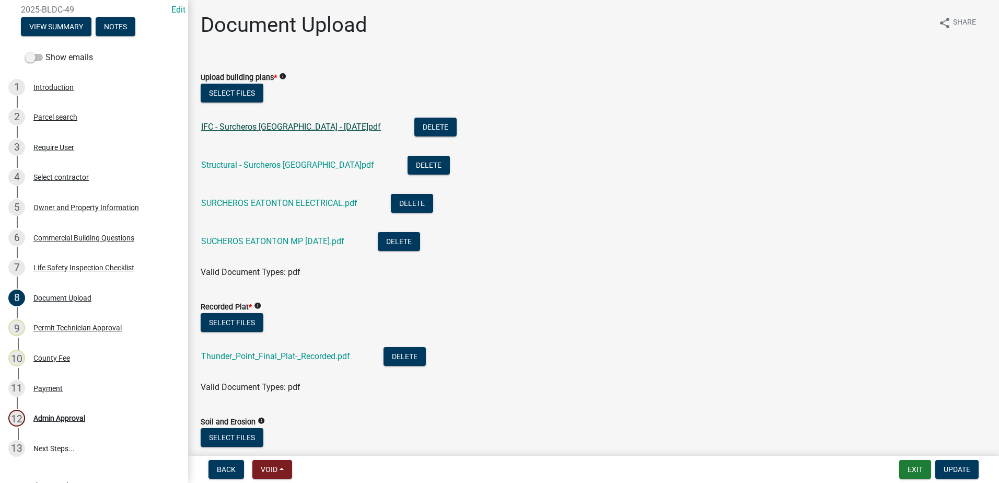
click at [243, 126] on link "IFC - Surcheros Greensboro - 2025.03.27.pdf" at bounding box center [291, 127] width 180 height 10
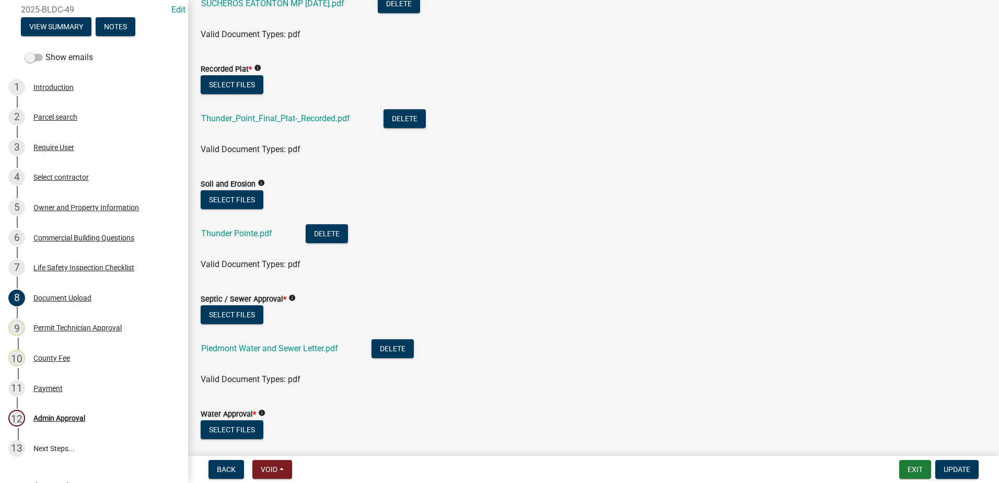
scroll to position [261, 0]
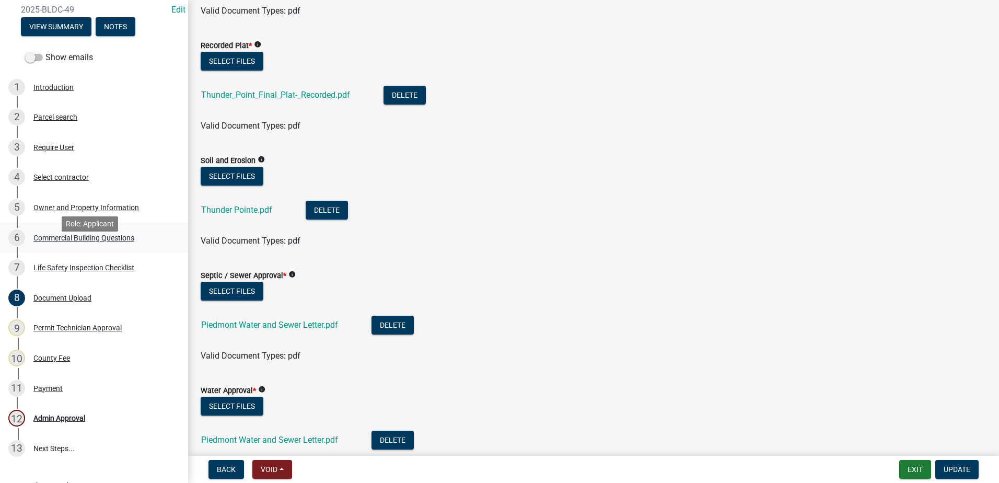
click at [58, 241] on div "Commercial Building Questions" at bounding box center [83, 237] width 101 height 7
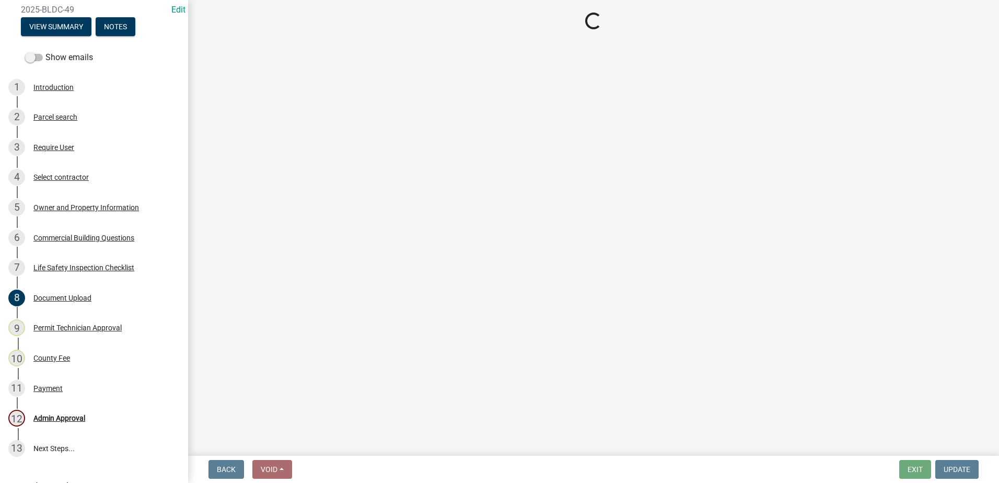
select select "a2980a8e-1e7c-4bd1-9958-7ae80455de28"
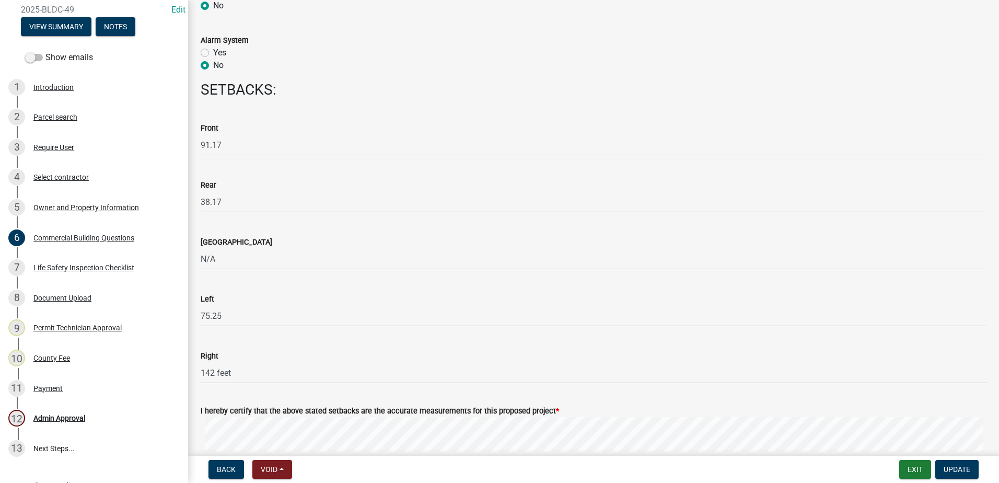
scroll to position [1253, 0]
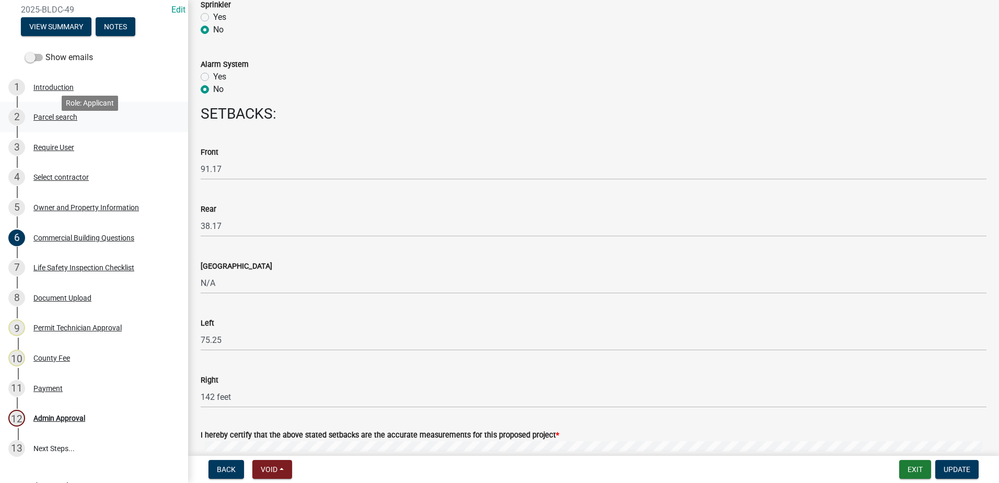
click at [48, 121] on div "Parcel search" at bounding box center [55, 116] width 44 height 7
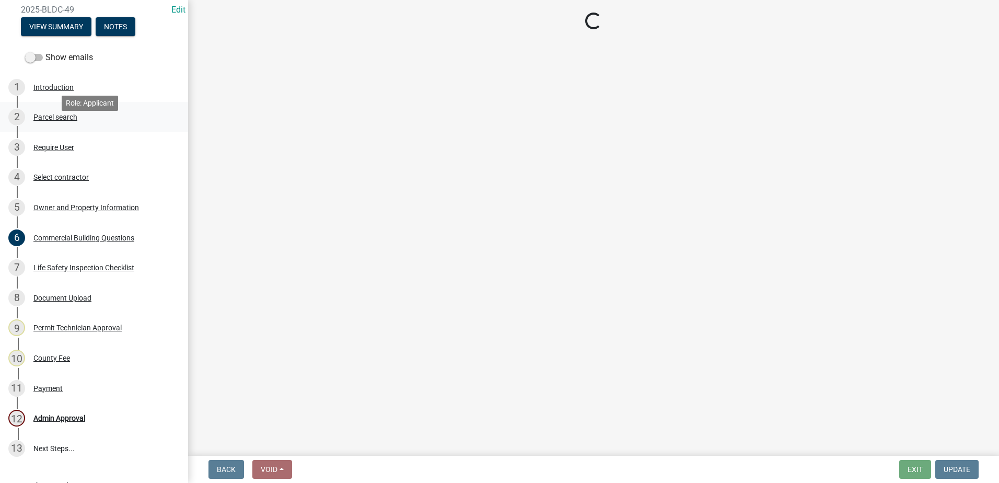
scroll to position [0, 0]
